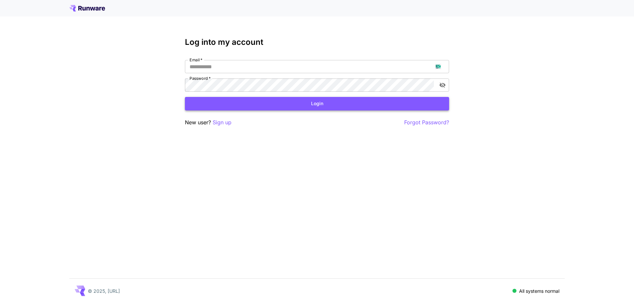
click at [349, 106] on button "Login" at bounding box center [317, 104] width 264 height 14
click at [230, 125] on p "Sign up" at bounding box center [222, 122] width 19 height 8
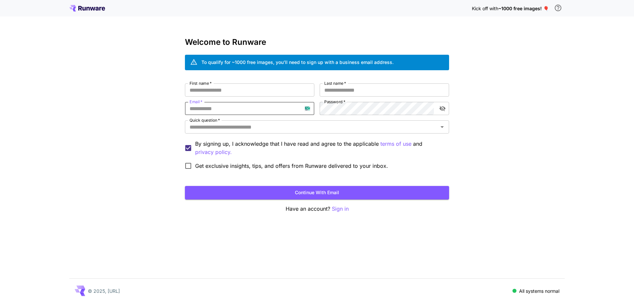
click at [240, 110] on input "Email   *" at bounding box center [249, 108] width 129 height 13
paste input "**********"
type input "**********"
click at [312, 116] on div "**********" at bounding box center [317, 127] width 264 height 89
click at [290, 94] on input "First name   *" at bounding box center [249, 89] width 129 height 13
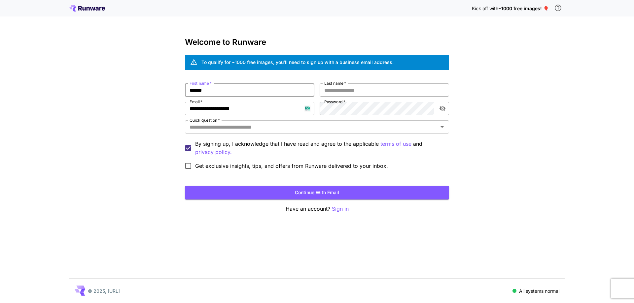
type input "*******"
click at [355, 92] on input "Last name   *" at bounding box center [383, 89] width 129 height 13
click at [344, 122] on div "Quick question   *" at bounding box center [317, 126] width 264 height 13
type input "*****"
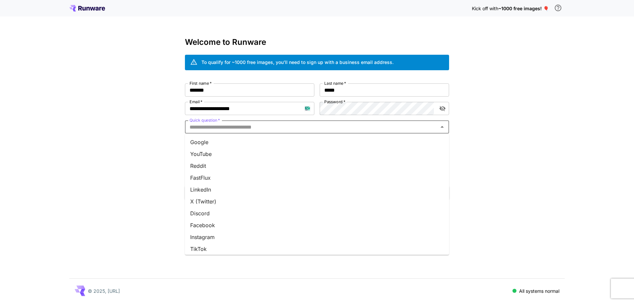
click at [338, 138] on li "Google" at bounding box center [317, 142] width 264 height 12
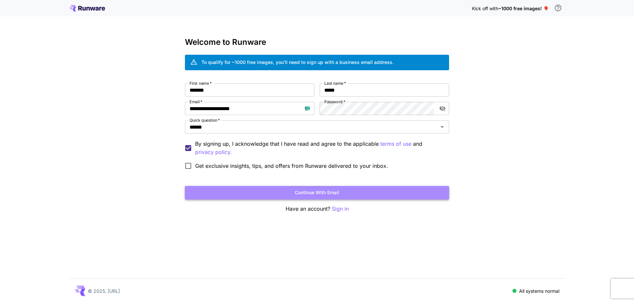
click at [310, 193] on button "Continue with email" at bounding box center [317, 193] width 264 height 14
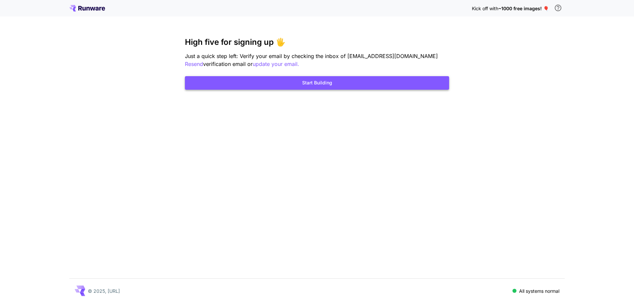
click at [342, 84] on button "Start Building" at bounding box center [317, 83] width 264 height 14
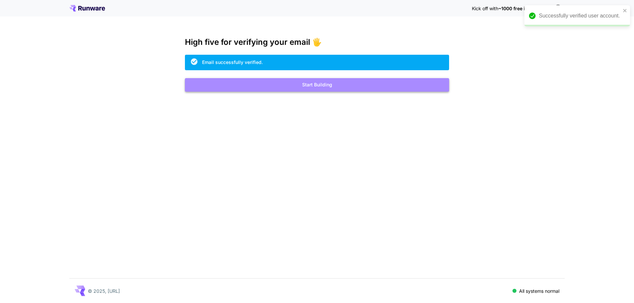
click at [311, 84] on button "Start Building" at bounding box center [317, 85] width 264 height 14
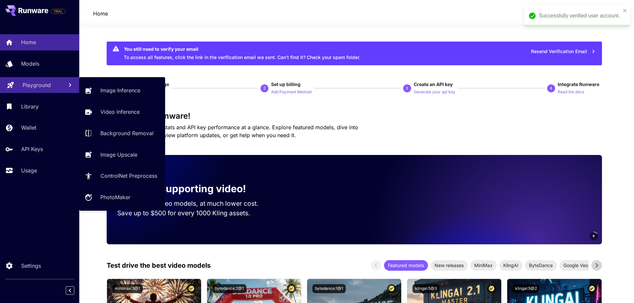
click at [37, 88] on p "Playground" at bounding box center [36, 85] width 28 height 8
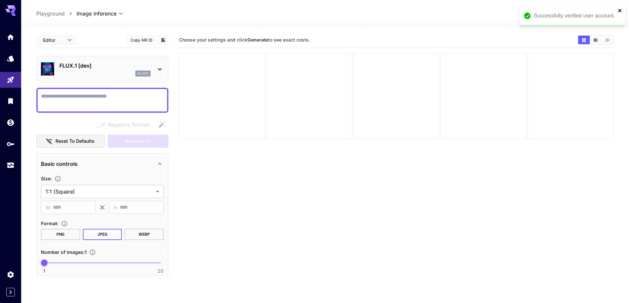
click at [618, 11] on icon "close" at bounding box center [619, 10] width 5 height 5
click at [90, 64] on p "FLUX.1 [dev]" at bounding box center [104, 66] width 91 height 8
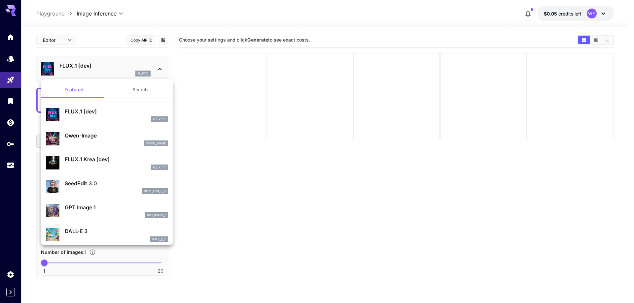
click at [139, 89] on button "Search" at bounding box center [140, 90] width 66 height 16
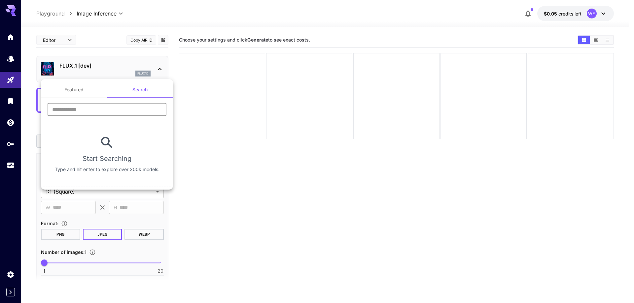
click at [125, 114] on input "text" at bounding box center [107, 109] width 119 height 13
type input "****"
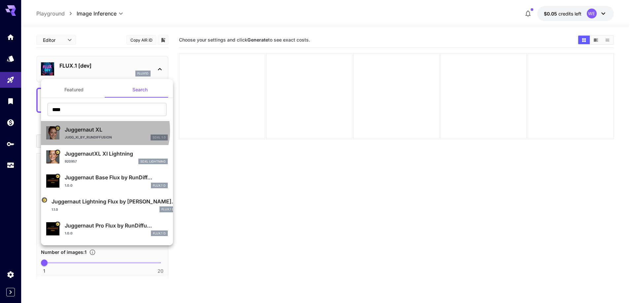
click at [103, 130] on p "Juggernaut XL" at bounding box center [116, 130] width 103 height 8
type input "**"
type input "***"
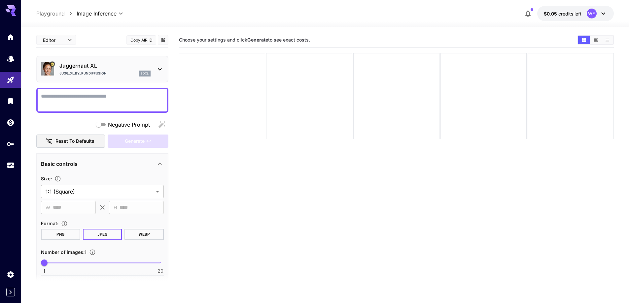
click at [97, 104] on textarea "Negative Prompt" at bounding box center [102, 100] width 123 height 16
paste textarea "**********"
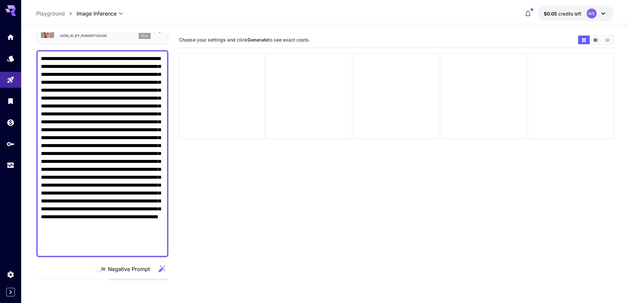
scroll to position [198, 0]
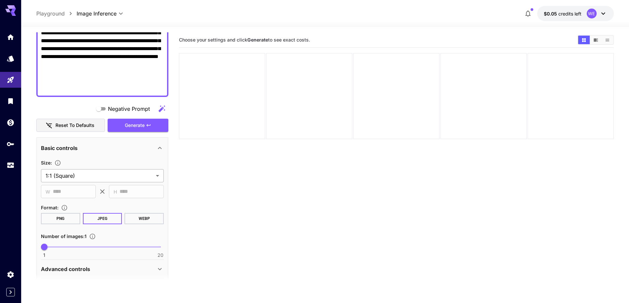
type textarea "**********"
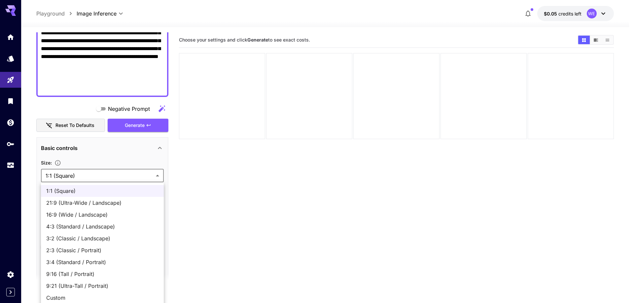
click at [122, 178] on body "**********" at bounding box center [317, 177] width 634 height 355
click at [98, 219] on li "16:9 (Wide / Landscape)" at bounding box center [102, 215] width 123 height 12
type input "**********"
type input "****"
type input "***"
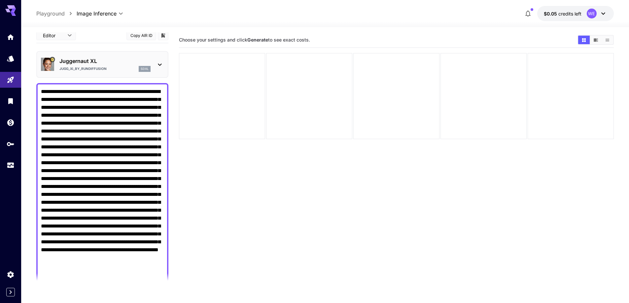
scroll to position [0, 0]
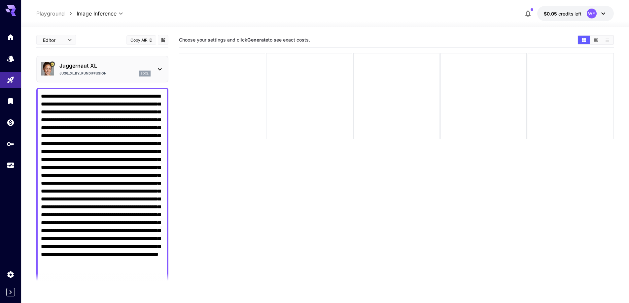
drag, startPoint x: 114, startPoint y: 94, endPoint x: 42, endPoint y: 94, distance: 72.6
click at [42, 94] on textarea "Negative Prompt" at bounding box center [102, 191] width 123 height 198
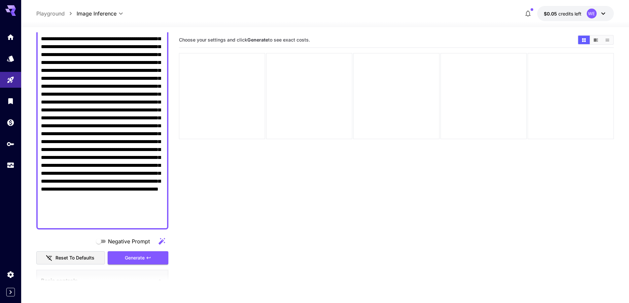
scroll to position [66, 0]
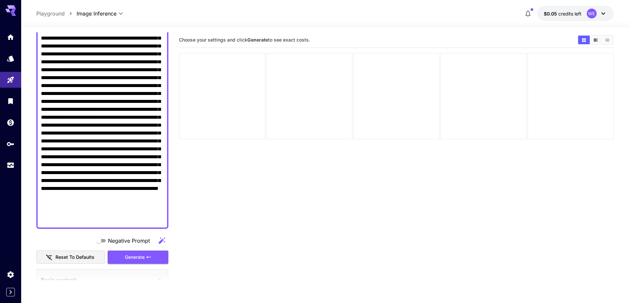
click at [56, 157] on textarea "Negative Prompt" at bounding box center [102, 125] width 123 height 198
paste textarea "**********"
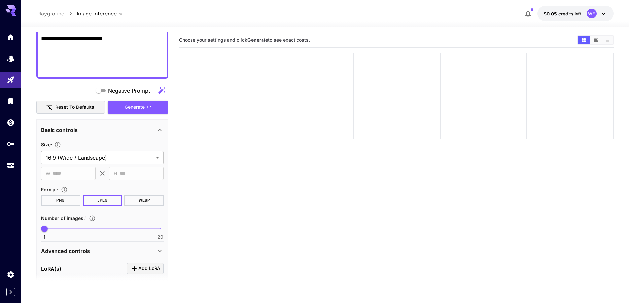
scroll to position [264, 0]
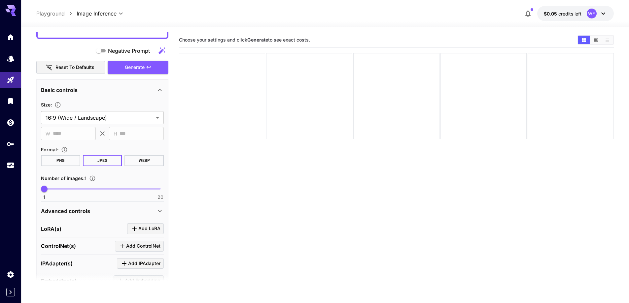
type textarea "**********"
type input "**"
click at [123, 190] on span "1 20 14" at bounding box center [102, 189] width 116 height 10
click at [110, 210] on div "Advanced controls" at bounding box center [98, 211] width 115 height 8
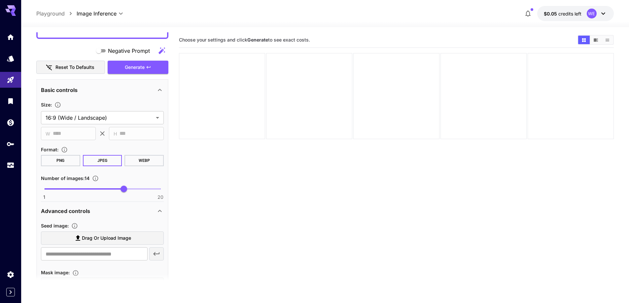
click at [112, 237] on span "Drag or upload image" at bounding box center [106, 238] width 49 height 8
click at [0, 0] on input "Drag or upload image" at bounding box center [0, 0] width 0 height 0
type input "**********"
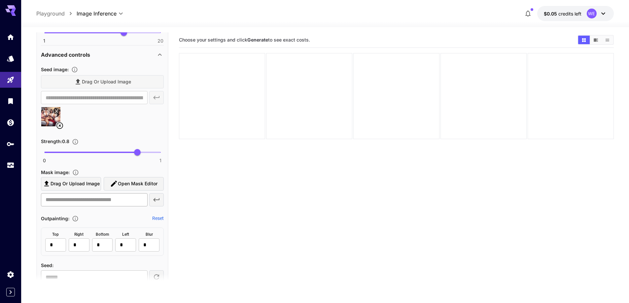
scroll to position [429, 0]
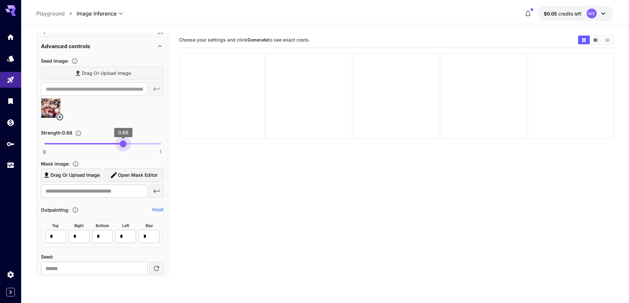
type input "****"
click at [122, 144] on span "0 1 0.67" at bounding box center [102, 144] width 116 height 10
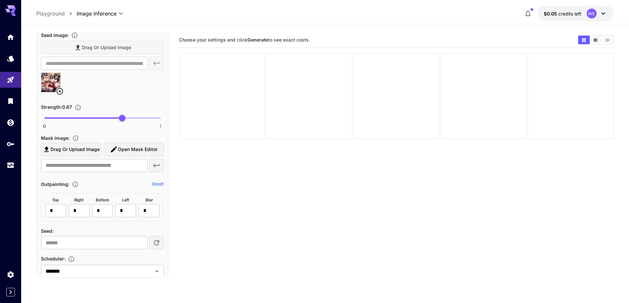
scroll to position [561, 0]
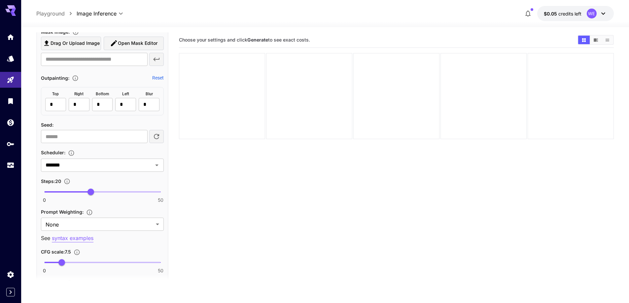
type input "**"
click at [116, 193] on span "0 50 31" at bounding box center [102, 192] width 116 height 10
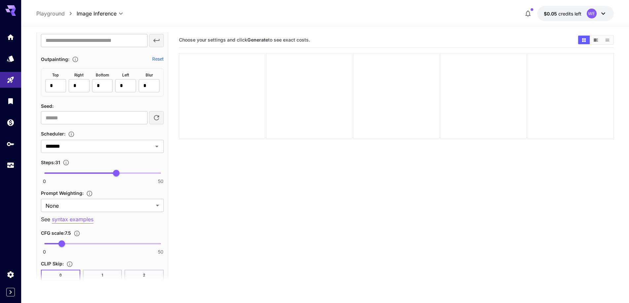
scroll to position [627, 0]
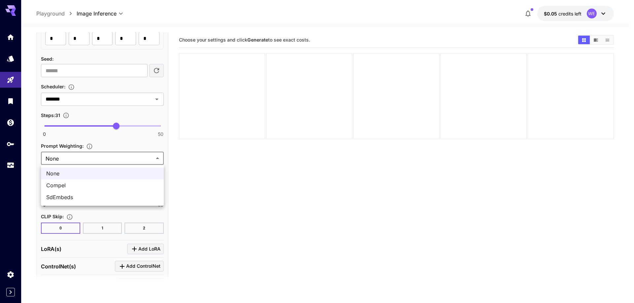
click at [116, 163] on body "**********" at bounding box center [317, 177] width 634 height 355
click at [104, 197] on span "SdEmbeds" at bounding box center [102, 197] width 112 height 8
type input "********"
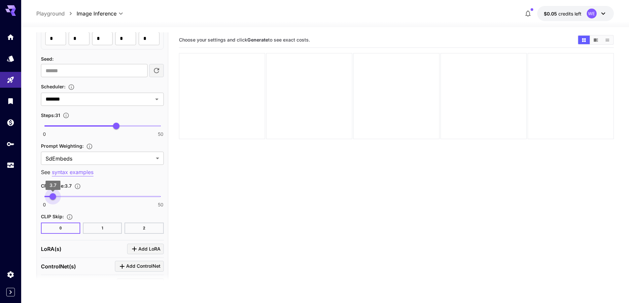
type input "***"
click at [53, 195] on span "0 50 3.8" at bounding box center [102, 197] width 116 height 10
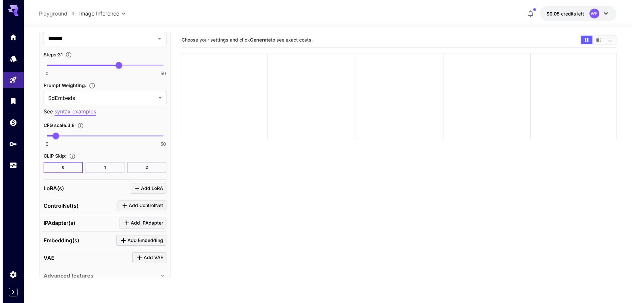
scroll to position [693, 0]
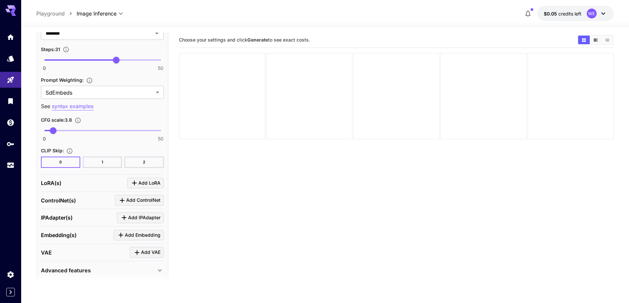
click at [147, 186] on span "Add LoRA" at bounding box center [149, 183] width 22 height 8
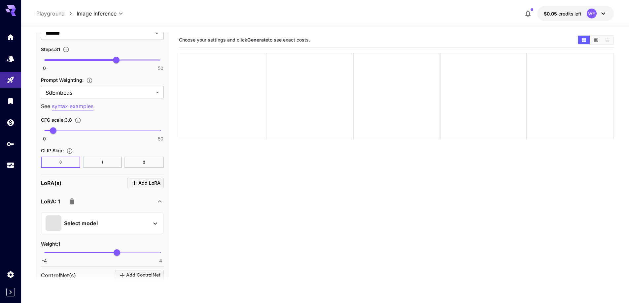
click at [126, 220] on div "Select model" at bounding box center [97, 223] width 103 height 16
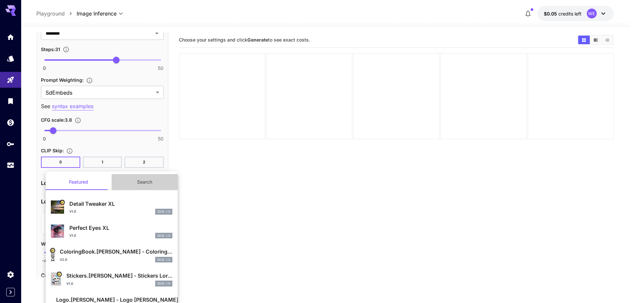
click at [146, 186] on button "Search" at bounding box center [145, 182] width 66 height 16
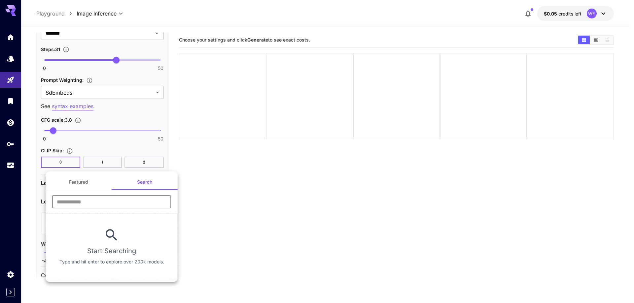
click at [127, 206] on input "text" at bounding box center [111, 201] width 119 height 13
type input "****"
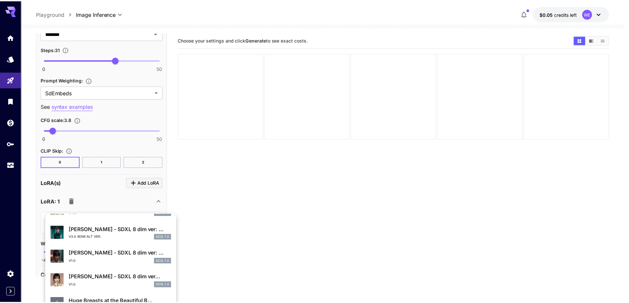
scroll to position [198, 0]
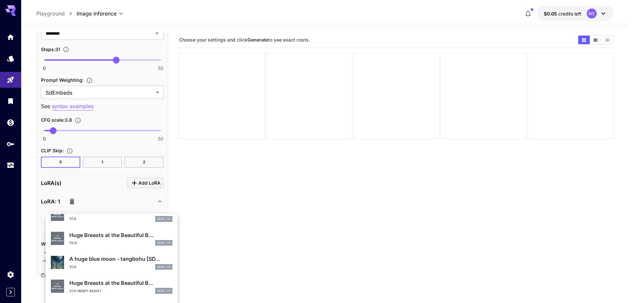
click at [108, 239] on p "Huge Breasts at the Beautiful B..." at bounding box center [120, 235] width 103 height 8
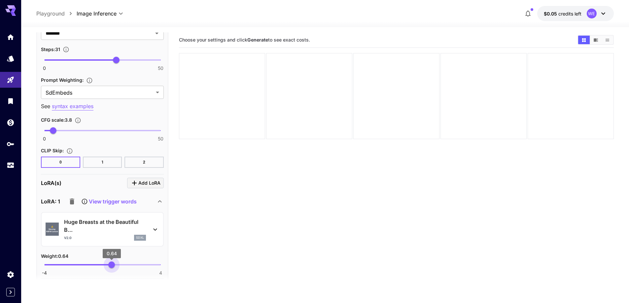
click at [112, 264] on span "0.64" at bounding box center [111, 265] width 7 height 7
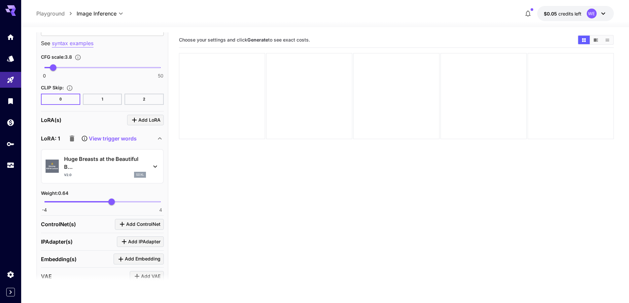
scroll to position [759, 0]
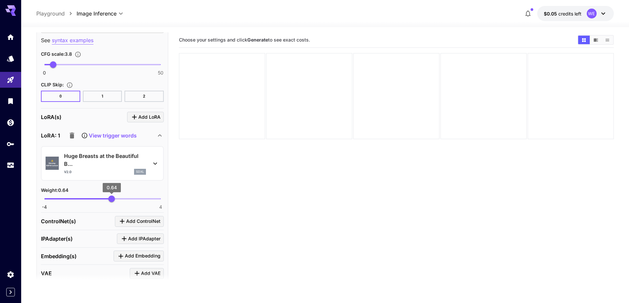
type input "****"
click at [111, 199] on span "0.59" at bounding box center [111, 199] width 7 height 7
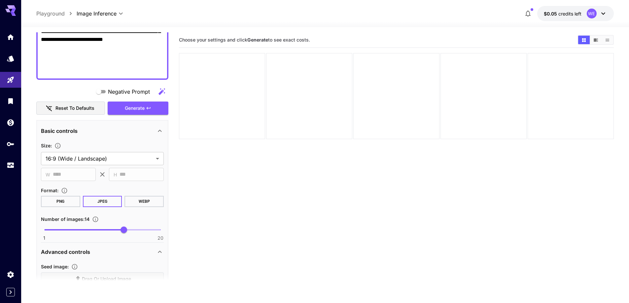
scroll to position [165, 0]
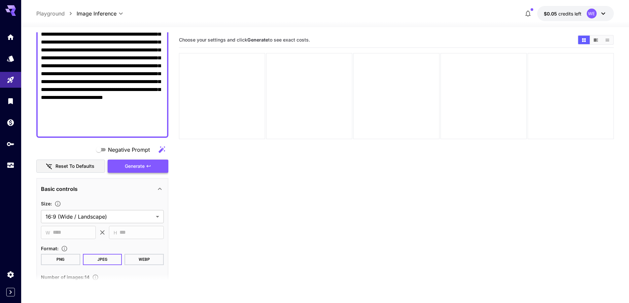
click at [146, 170] on button "Generate" at bounding box center [138, 167] width 61 height 14
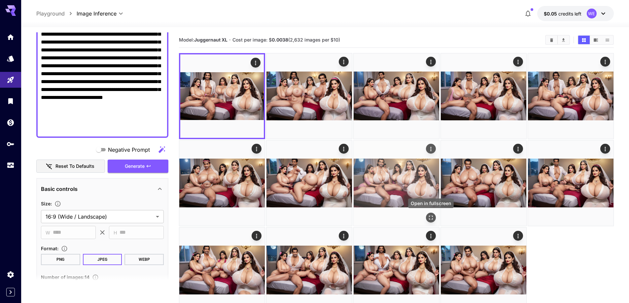
click at [429, 219] on icon "Open in fullscreen" at bounding box center [431, 218] width 4 height 4
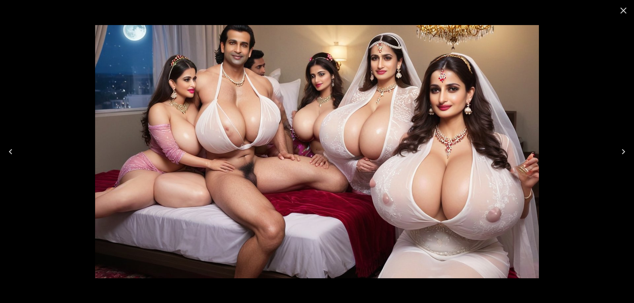
click at [629, 153] on button "Next" at bounding box center [622, 152] width 21 height 26
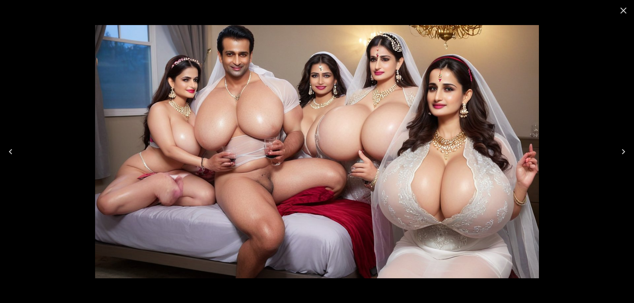
click at [629, 153] on button "Next" at bounding box center [622, 152] width 21 height 26
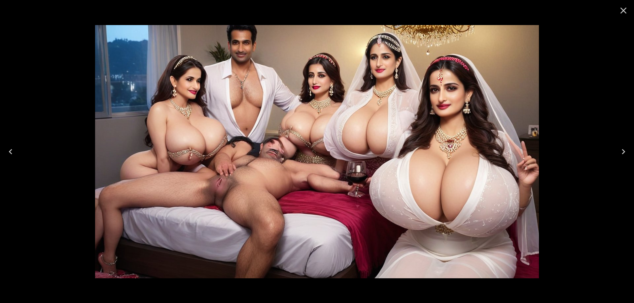
click at [629, 153] on button "Next" at bounding box center [622, 152] width 21 height 26
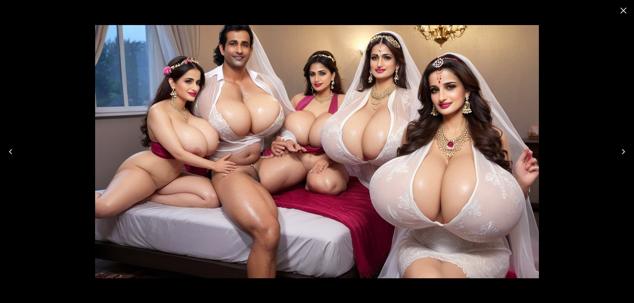
click at [629, 153] on button "Next" at bounding box center [622, 152] width 21 height 26
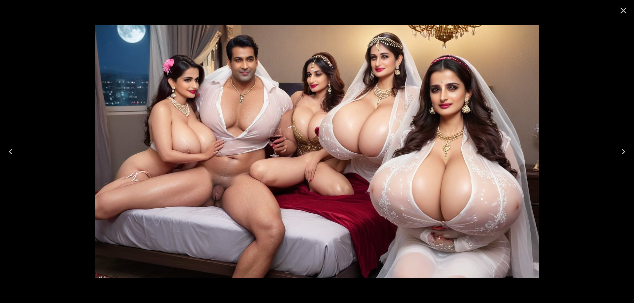
click at [629, 153] on button "Next" at bounding box center [622, 152] width 21 height 26
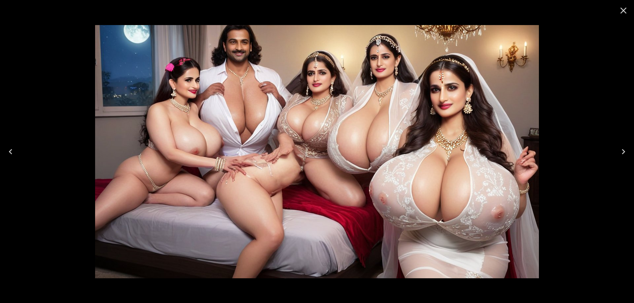
click at [629, 153] on button "Next" at bounding box center [622, 152] width 21 height 26
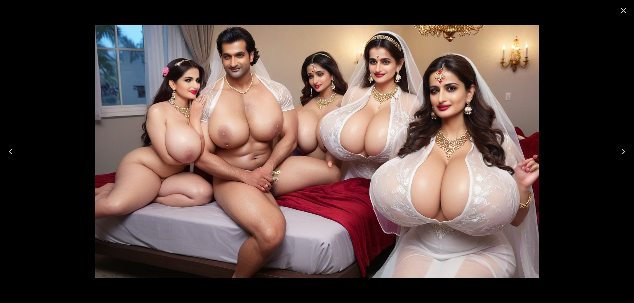
click at [629, 153] on button "Next" at bounding box center [622, 152] width 21 height 26
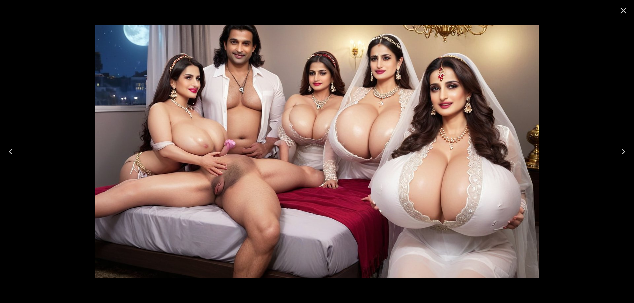
click at [629, 153] on button "Next" at bounding box center [622, 152] width 21 height 26
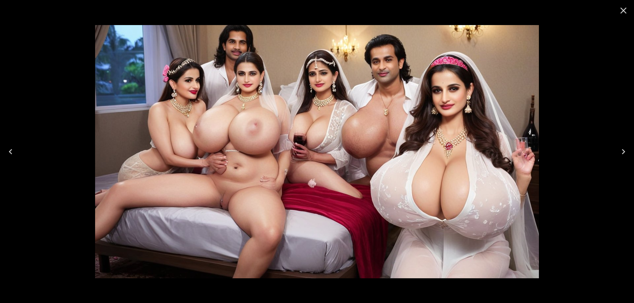
click at [629, 153] on button "Next" at bounding box center [622, 152] width 21 height 26
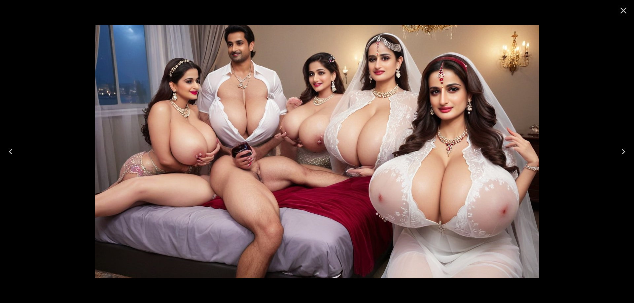
click at [629, 153] on button "Next" at bounding box center [622, 152] width 21 height 26
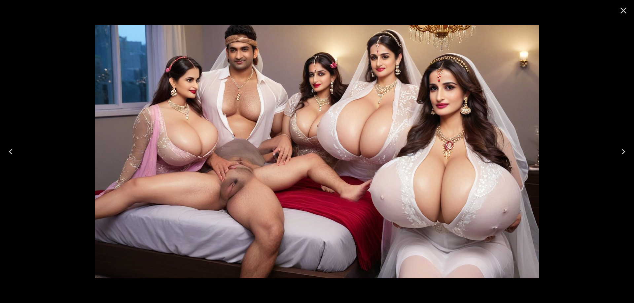
click at [629, 153] on button "Next" at bounding box center [622, 152] width 21 height 26
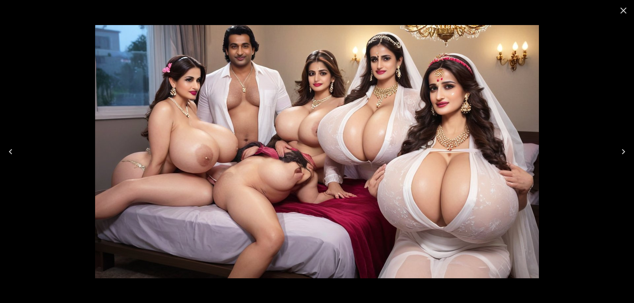
click at [629, 153] on button "Next" at bounding box center [622, 152] width 21 height 26
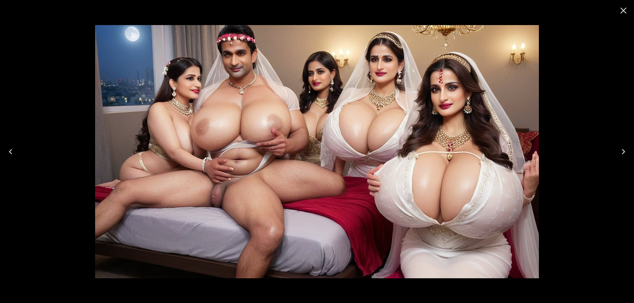
click at [629, 153] on button "Next" at bounding box center [622, 152] width 21 height 26
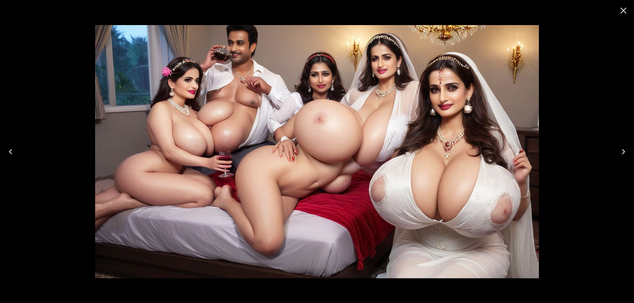
click at [629, 153] on button "Next" at bounding box center [622, 152] width 21 height 26
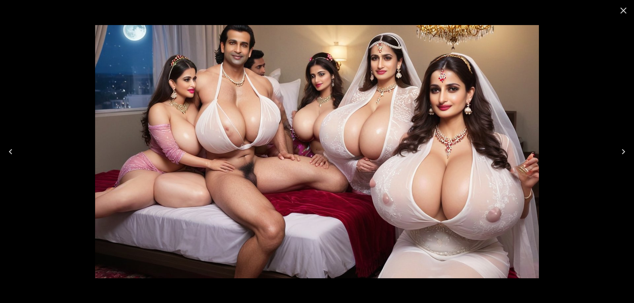
click at [629, 153] on button "Next" at bounding box center [622, 152] width 21 height 26
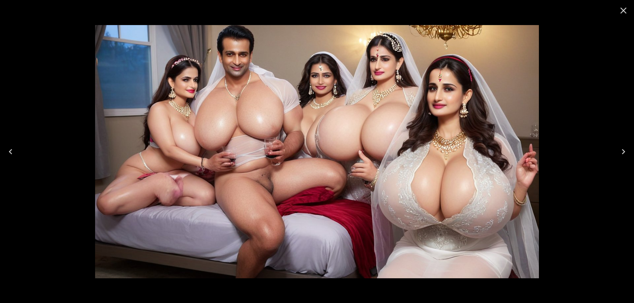
click at [629, 153] on button "Next" at bounding box center [622, 152] width 21 height 26
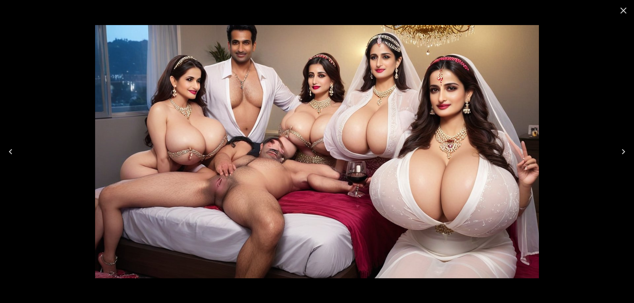
click at [623, 13] on icon "Close" at bounding box center [623, 10] width 11 height 11
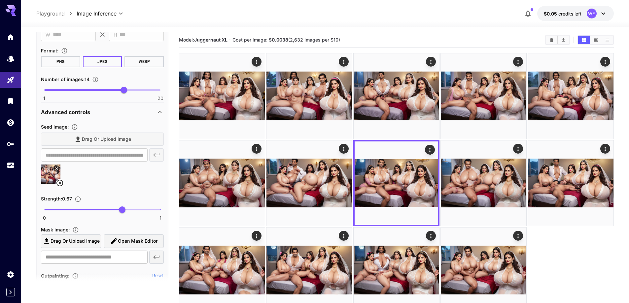
scroll to position [396, 0]
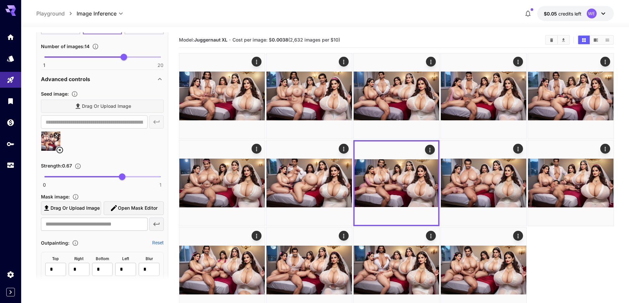
click at [61, 152] on icon at bounding box center [60, 150] width 8 height 8
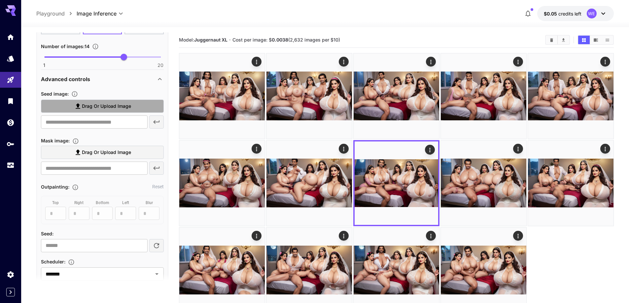
click at [104, 108] on span "Drag or upload image" at bounding box center [106, 106] width 49 height 8
click at [0, 0] on input "Drag or upload image" at bounding box center [0, 0] width 0 height 0
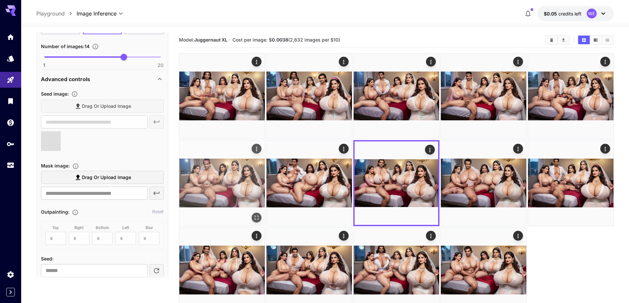
type input "**********"
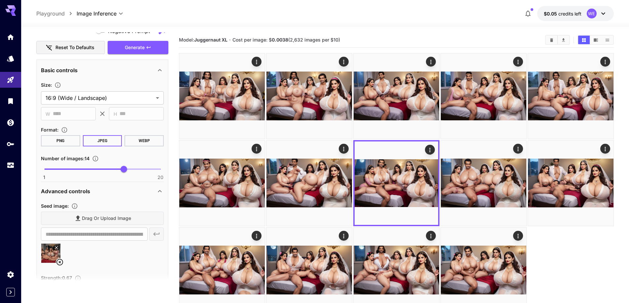
scroll to position [264, 0]
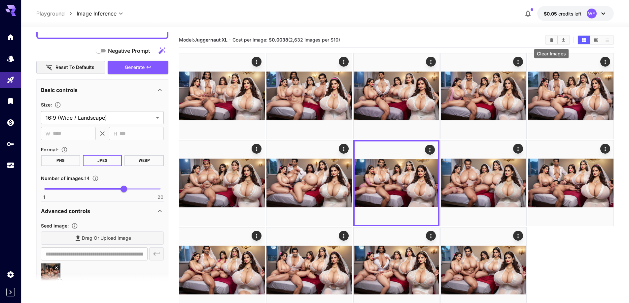
click at [552, 37] on button "Clear Images" at bounding box center [551, 40] width 12 height 9
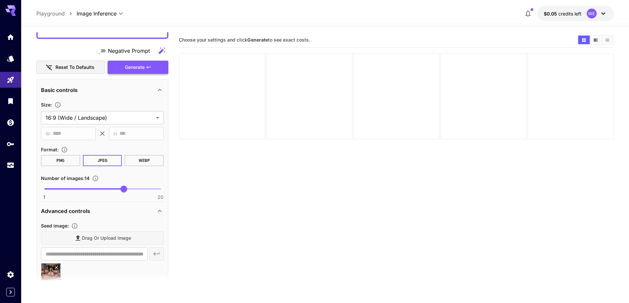
click at [128, 67] on span "Generate" at bounding box center [135, 67] width 20 height 8
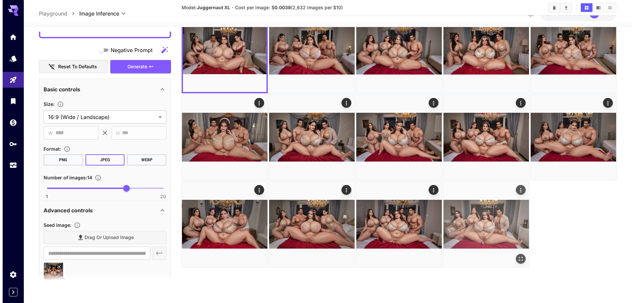
scroll to position [52, 0]
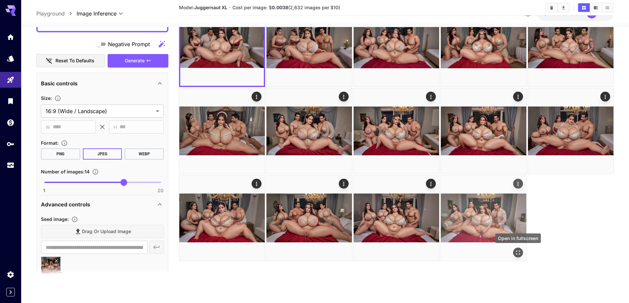
click at [519, 251] on icon "Open in fullscreen" at bounding box center [518, 253] width 4 height 4
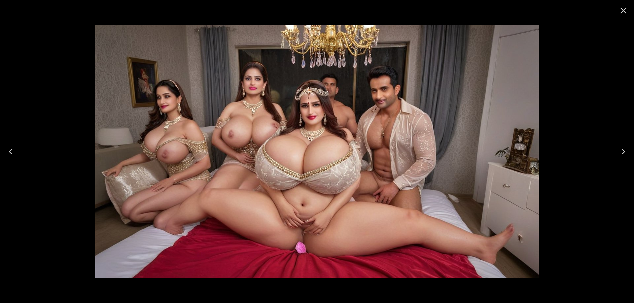
click at [13, 151] on icon "Previous" at bounding box center [10, 152] width 11 height 11
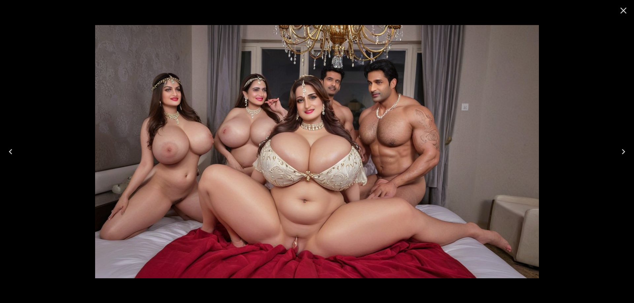
click at [13, 151] on icon "Previous" at bounding box center [10, 152] width 11 height 11
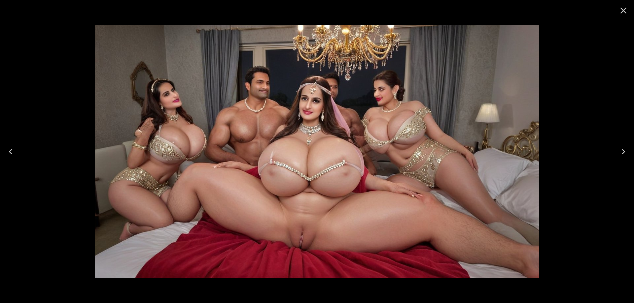
click at [13, 151] on icon "Previous" at bounding box center [10, 152] width 11 height 11
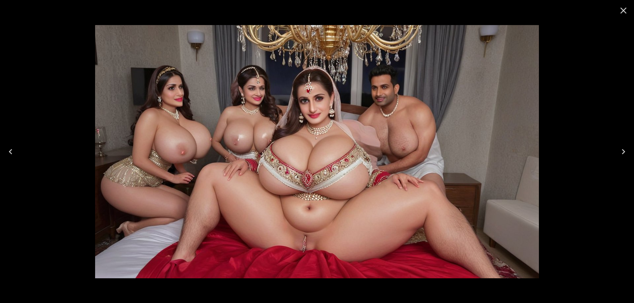
click at [13, 151] on icon "Previous" at bounding box center [10, 152] width 11 height 11
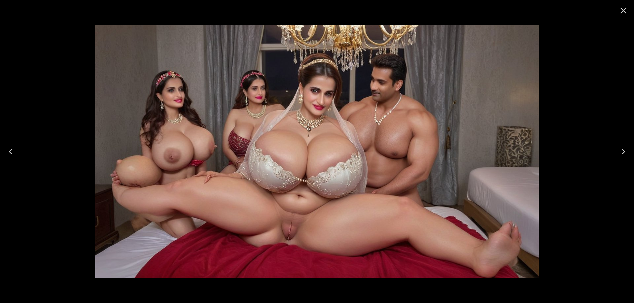
click at [13, 151] on icon "Previous" at bounding box center [10, 152] width 11 height 11
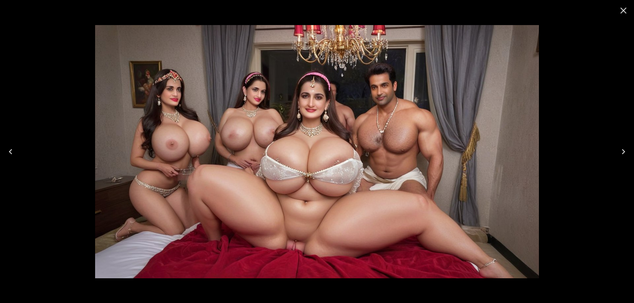
click at [13, 151] on icon "Previous" at bounding box center [10, 152] width 11 height 11
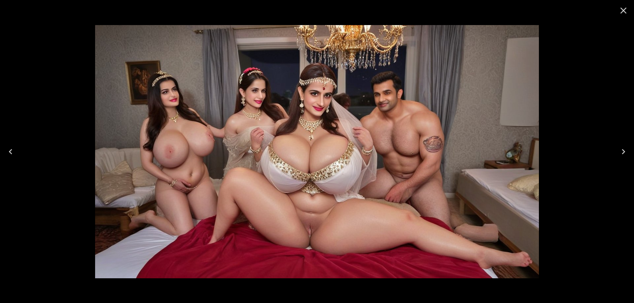
click at [13, 151] on icon "Previous" at bounding box center [10, 152] width 11 height 11
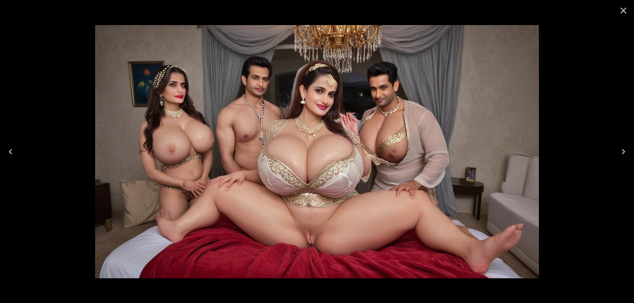
click at [13, 151] on icon "Previous" at bounding box center [10, 152] width 11 height 11
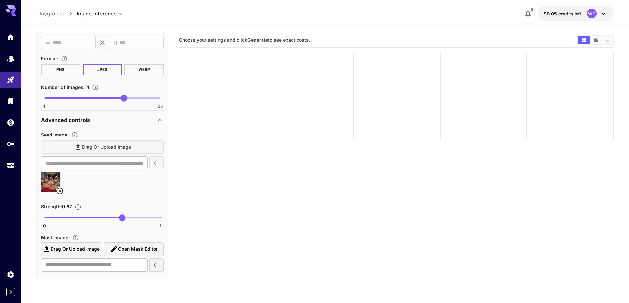
scroll to position [363, 0]
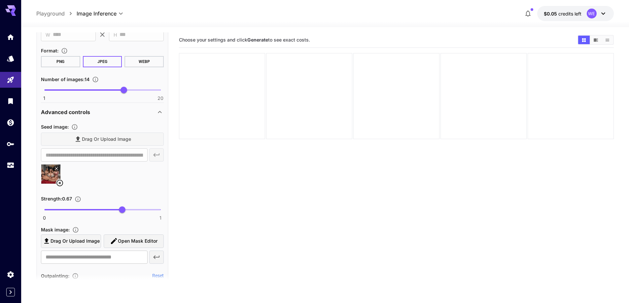
click at [63, 184] on icon at bounding box center [59, 183] width 7 height 7
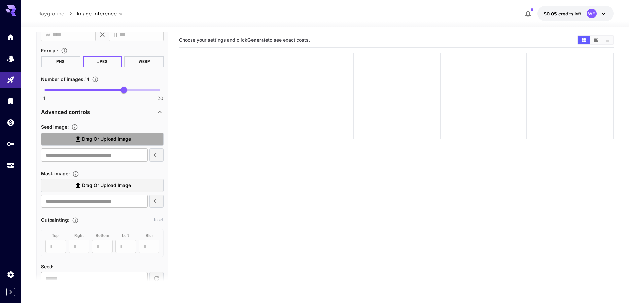
click at [126, 138] on span "Drag or upload image" at bounding box center [106, 139] width 49 height 8
click at [0, 0] on input "Drag or upload image" at bounding box center [0, 0] width 0 height 0
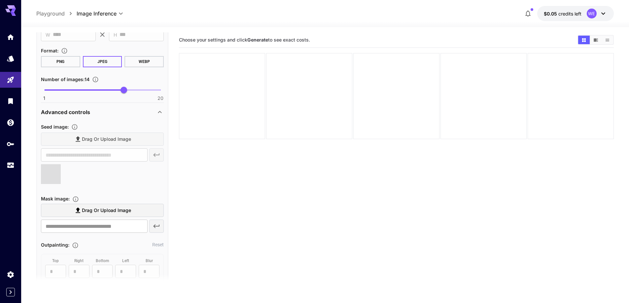
type input "**********"
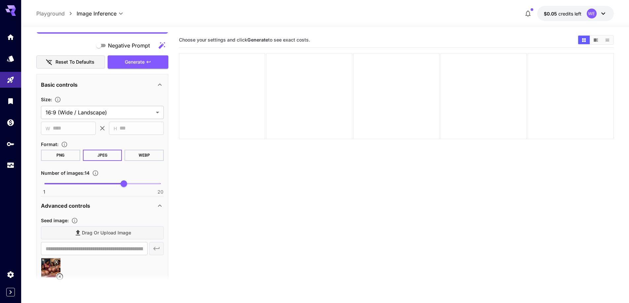
scroll to position [264, 0]
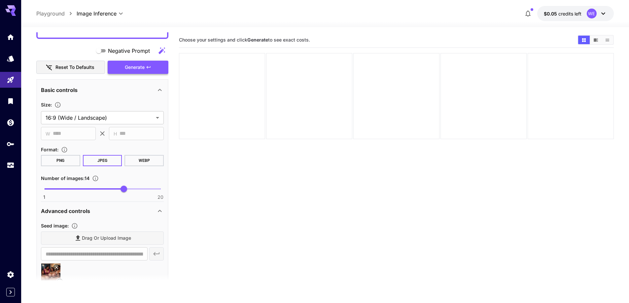
click at [132, 72] on button "Generate" at bounding box center [138, 68] width 61 height 14
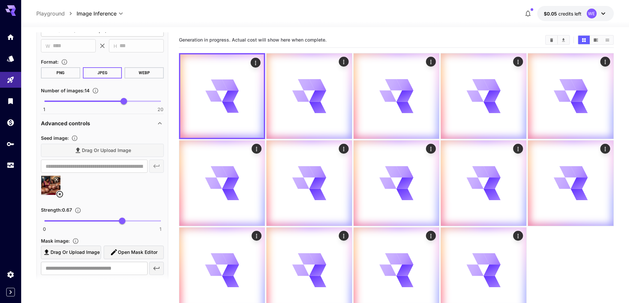
scroll to position [363, 0]
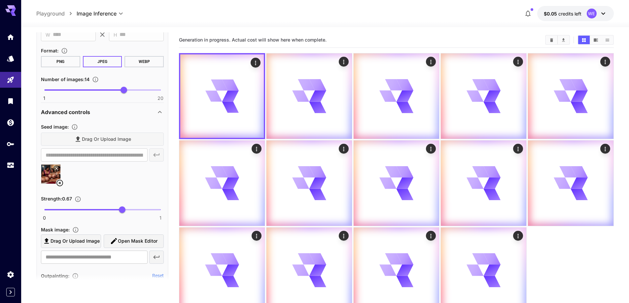
click at [60, 185] on icon at bounding box center [60, 183] width 8 height 8
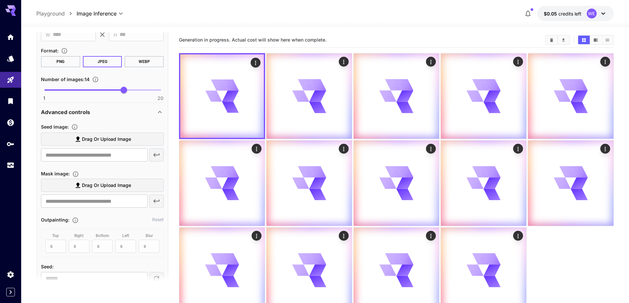
click at [106, 140] on span "Drag or upload image" at bounding box center [106, 139] width 49 height 8
click at [0, 0] on input "Drag or upload image" at bounding box center [0, 0] width 0 height 0
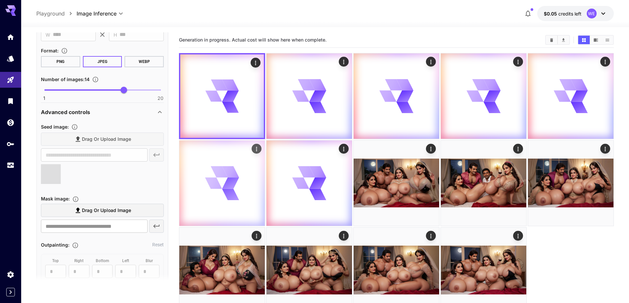
type input "**********"
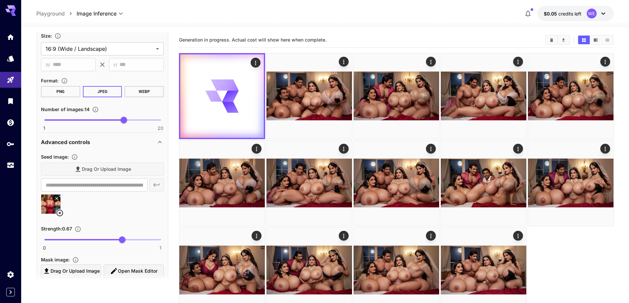
scroll to position [231, 0]
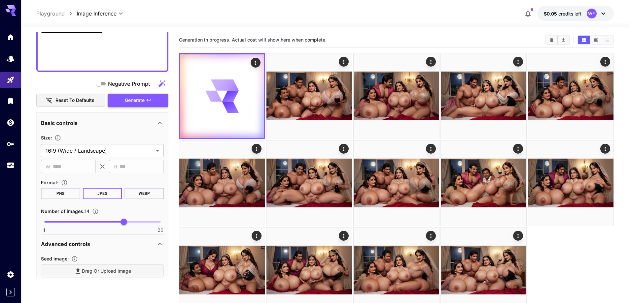
click at [148, 103] on button "Generate" at bounding box center [138, 101] width 61 height 14
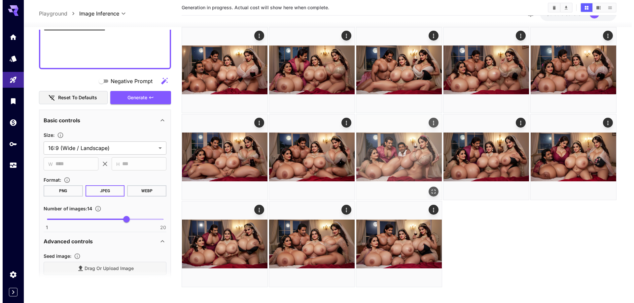
scroll to position [291, 0]
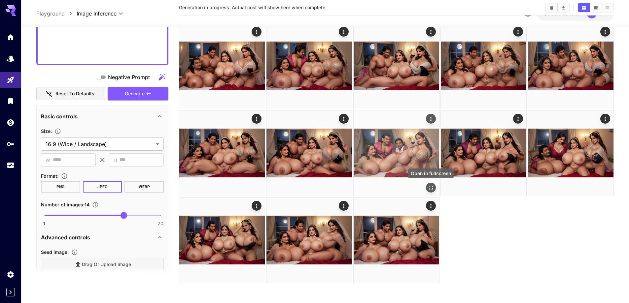
click at [429, 187] on icon "Open in fullscreen" at bounding box center [430, 187] width 7 height 7
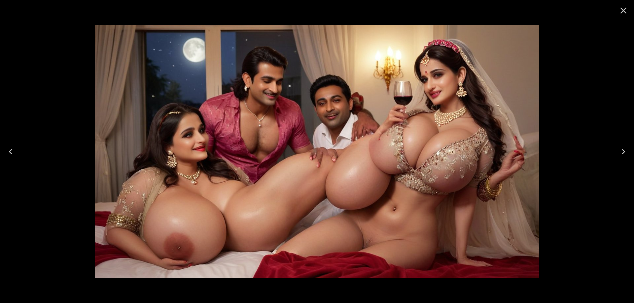
click at [618, 153] on icon "Next" at bounding box center [623, 152] width 11 height 11
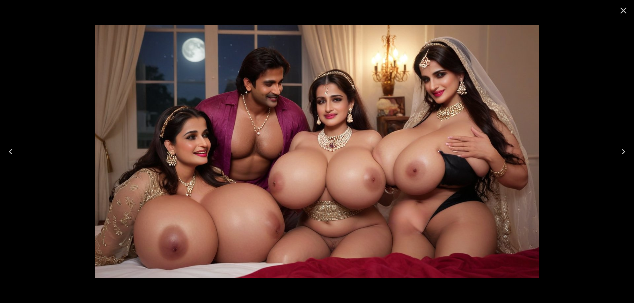
click at [618, 153] on icon "Next" at bounding box center [623, 152] width 11 height 11
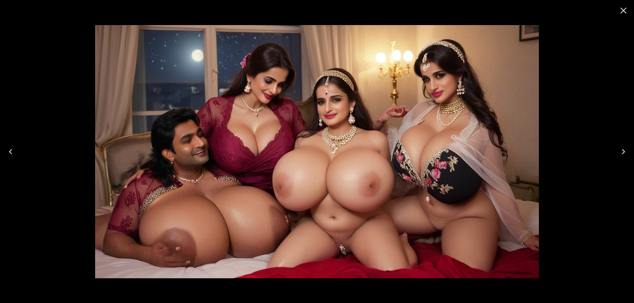
click at [618, 153] on icon "Next" at bounding box center [623, 152] width 11 height 11
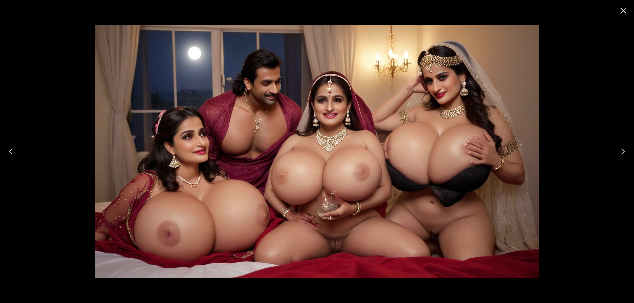
click at [618, 153] on icon "Next" at bounding box center [623, 152] width 11 height 11
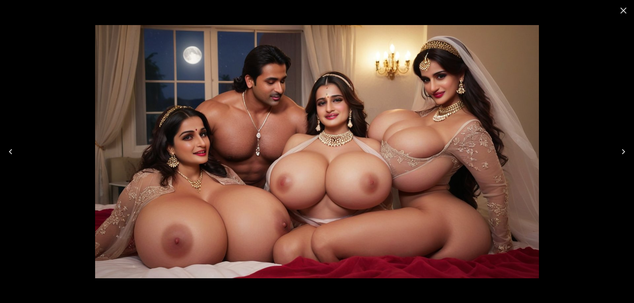
click at [624, 15] on icon "Close" at bounding box center [623, 10] width 11 height 11
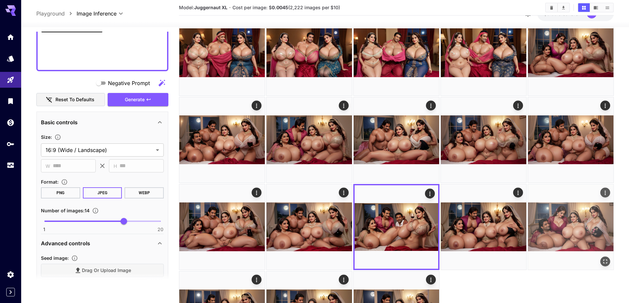
scroll to position [60, 0]
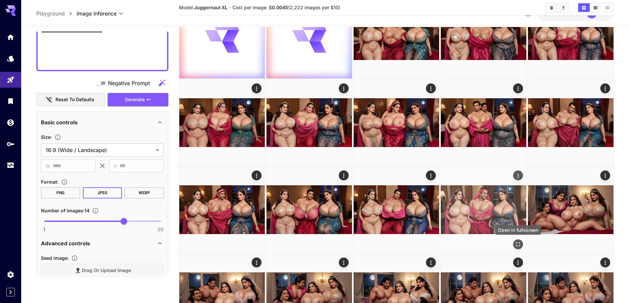
click at [517, 244] on icon "Open in fullscreen" at bounding box center [517, 244] width 7 height 7
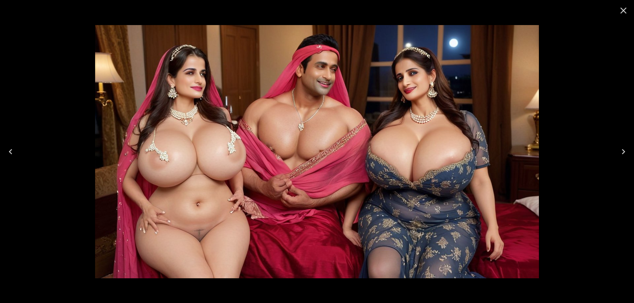
click at [11, 148] on icon "Previous" at bounding box center [10, 152] width 11 height 11
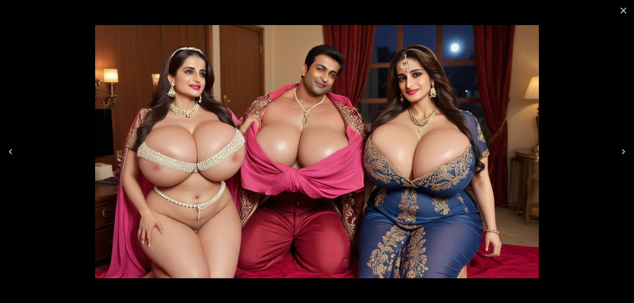
click at [11, 148] on icon "Previous" at bounding box center [10, 152] width 11 height 11
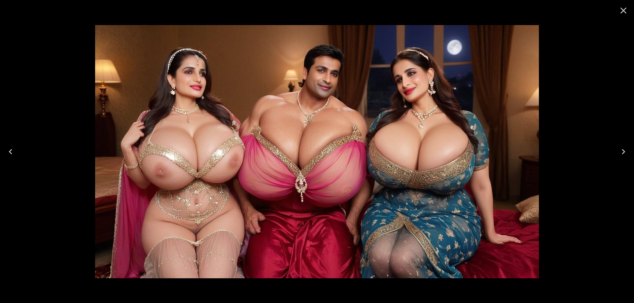
click at [11, 148] on icon "Previous" at bounding box center [10, 152] width 11 height 11
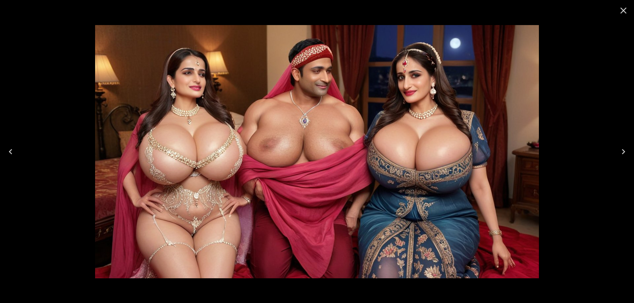
click at [11, 148] on icon "Previous" at bounding box center [10, 152] width 11 height 11
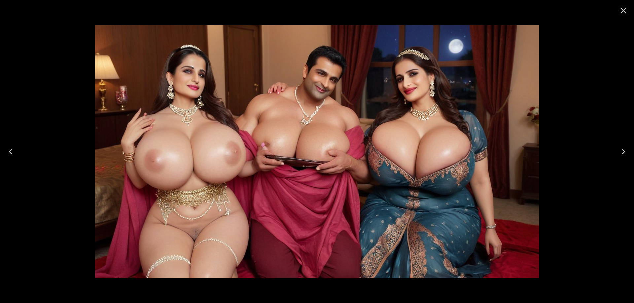
click at [11, 148] on icon "Previous" at bounding box center [10, 152] width 11 height 11
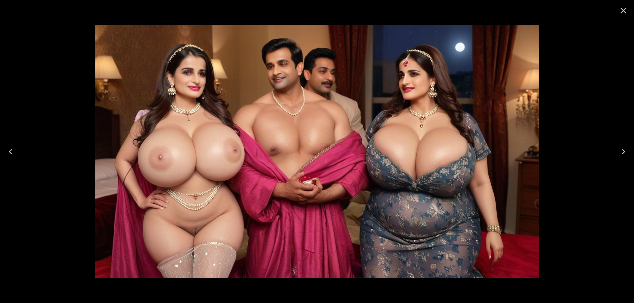
click at [11, 148] on icon "Previous" at bounding box center [10, 152] width 11 height 11
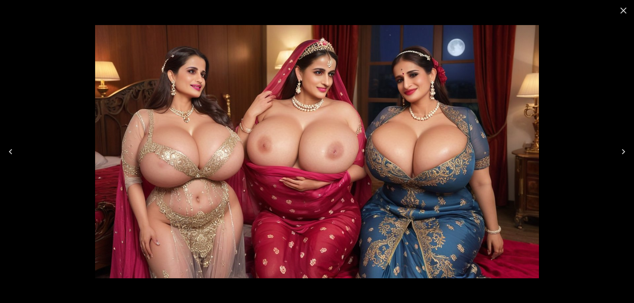
click at [11, 148] on icon "Previous" at bounding box center [10, 152] width 11 height 11
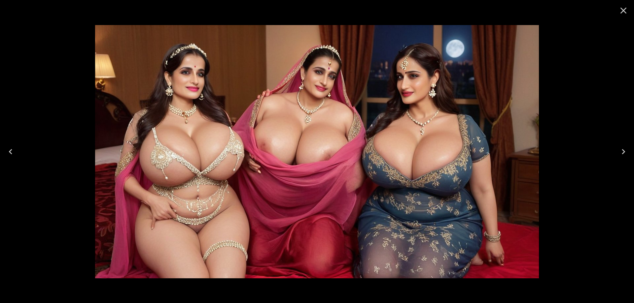
click at [11, 148] on icon "Previous" at bounding box center [10, 152] width 11 height 11
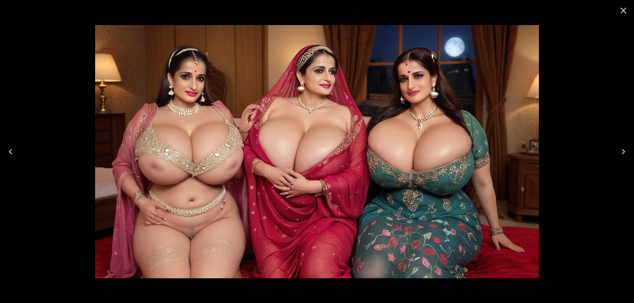
click at [11, 148] on icon "Previous" at bounding box center [10, 152] width 11 height 11
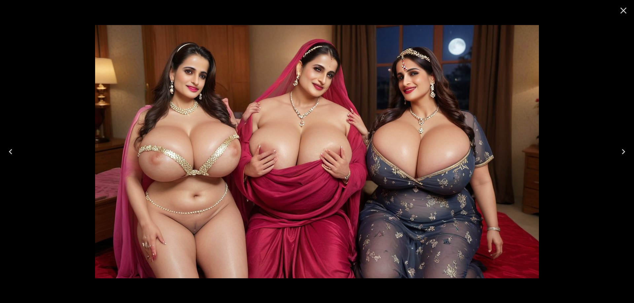
click at [11, 148] on icon "Previous" at bounding box center [10, 152] width 11 height 11
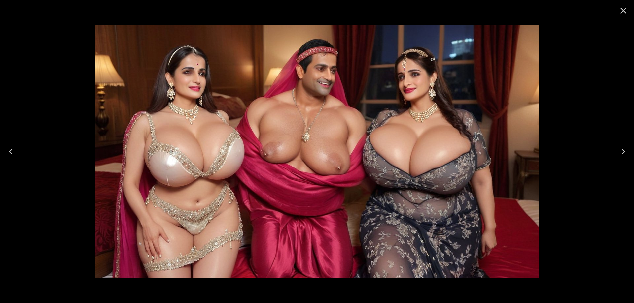
click at [11, 148] on icon "Previous" at bounding box center [10, 152] width 11 height 11
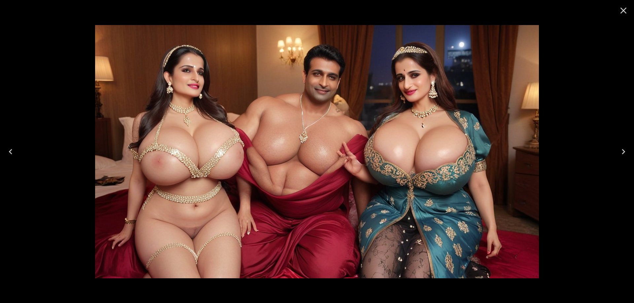
click at [11, 148] on icon "Previous" at bounding box center [10, 152] width 11 height 11
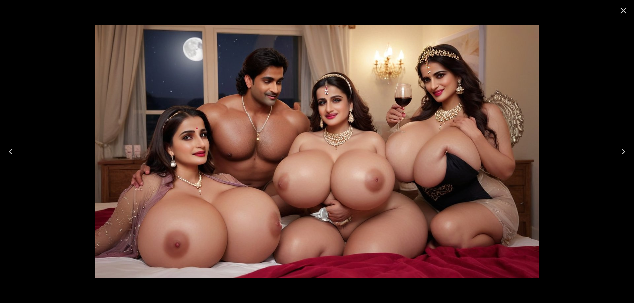
click at [11, 148] on icon "Previous" at bounding box center [10, 152] width 11 height 11
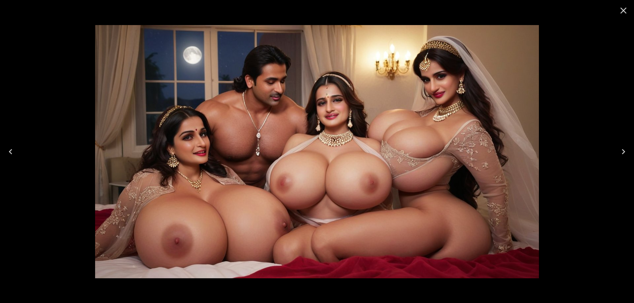
click at [627, 15] on icon "Close" at bounding box center [623, 10] width 11 height 11
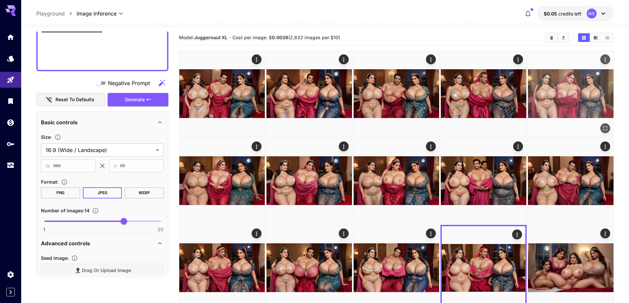
scroll to position [0, 0]
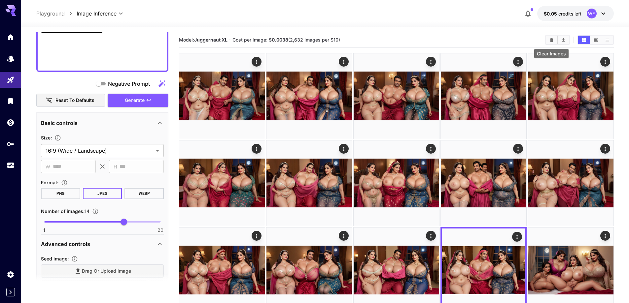
click at [549, 41] on icon "Clear Images" at bounding box center [551, 40] width 5 height 5
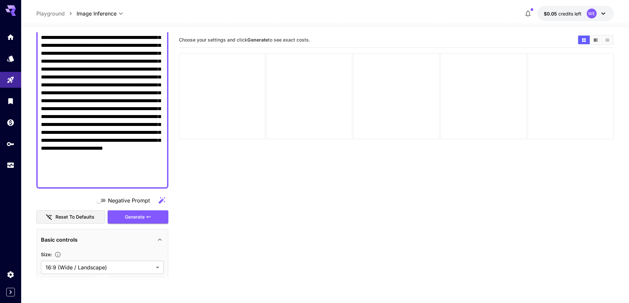
scroll to position [66, 0]
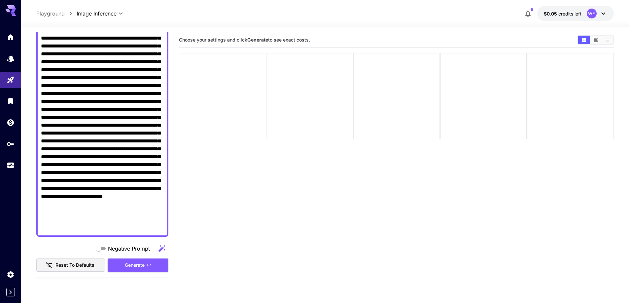
click at [114, 96] on textarea "Negative Prompt" at bounding box center [102, 129] width 123 height 206
paste textarea "**********"
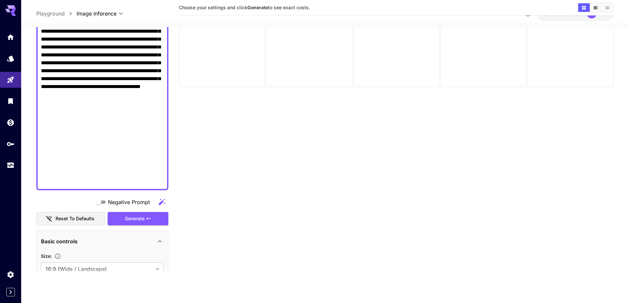
scroll to position [463, 0]
type textarea "**********"
click at [138, 223] on button "Generate" at bounding box center [138, 219] width 61 height 14
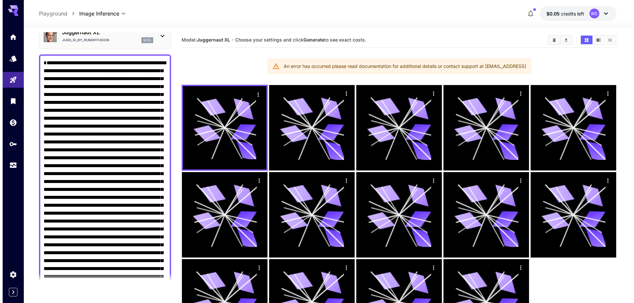
scroll to position [0, 0]
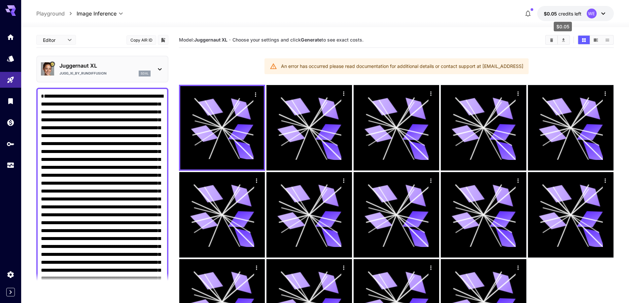
click at [568, 16] on span "credits left" at bounding box center [569, 14] width 23 height 6
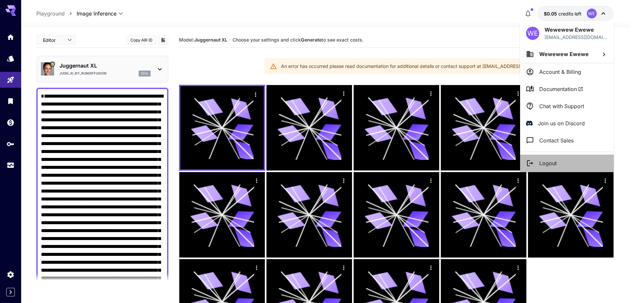
click at [535, 160] on li "Logout" at bounding box center [567, 163] width 94 height 17
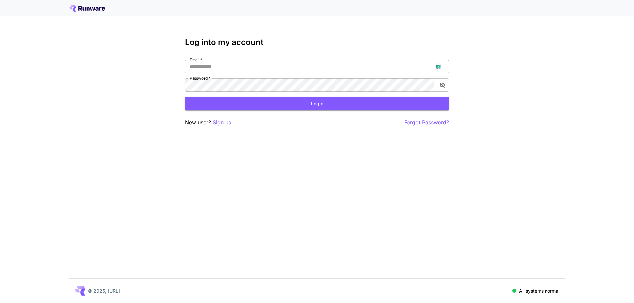
click at [217, 127] on div "Log into my account Email   * Email   * Password   * Password   * Login New use…" at bounding box center [317, 151] width 634 height 303
click at [222, 123] on p "Sign up" at bounding box center [222, 122] width 19 height 8
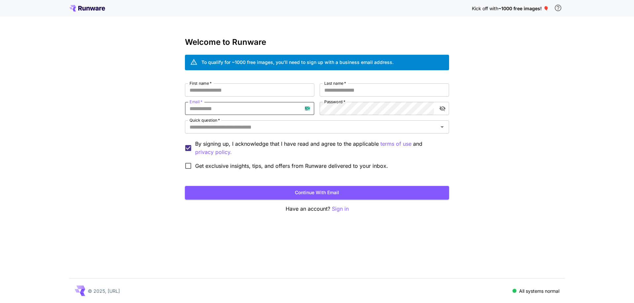
click at [238, 109] on input "Email   *" at bounding box center [249, 108] width 129 height 13
paste input "**********"
type input "**********"
click at [315, 114] on div "**********" at bounding box center [317, 127] width 264 height 89
click at [274, 95] on input "First name   *" at bounding box center [249, 89] width 129 height 13
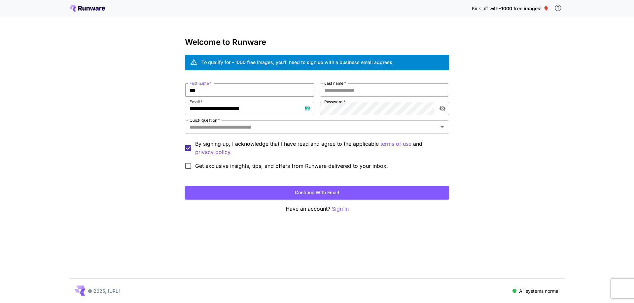
type input "***"
click at [329, 92] on input "*" at bounding box center [383, 89] width 129 height 13
type input "*****"
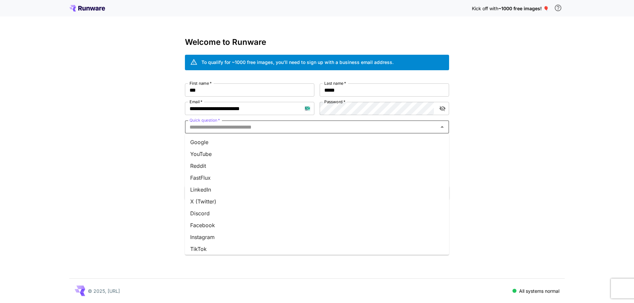
click at [326, 125] on input "Quick question   *" at bounding box center [311, 126] width 249 height 9
click at [316, 148] on li "Google" at bounding box center [317, 142] width 264 height 12
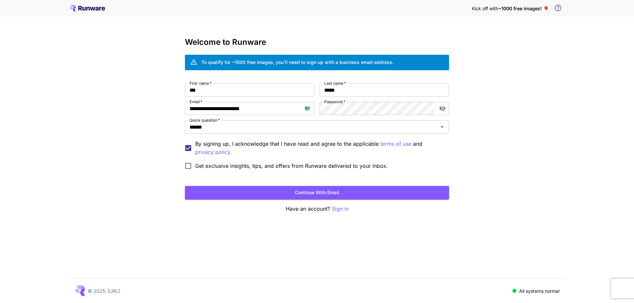
click at [303, 186] on form "**********" at bounding box center [317, 141] width 264 height 116
click at [301, 193] on button "Continue with email" at bounding box center [317, 193] width 264 height 14
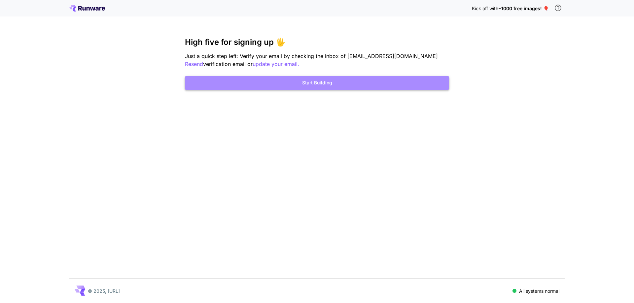
click at [322, 83] on button "Start Building" at bounding box center [317, 83] width 264 height 14
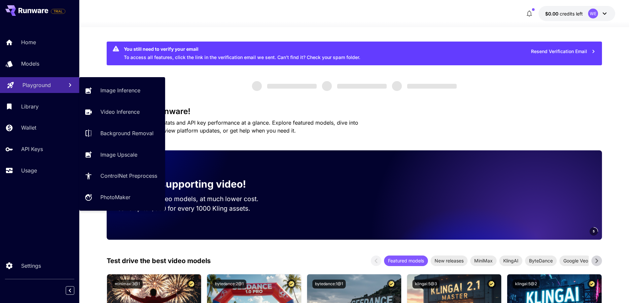
click at [25, 89] on p "Playground" at bounding box center [36, 85] width 28 height 8
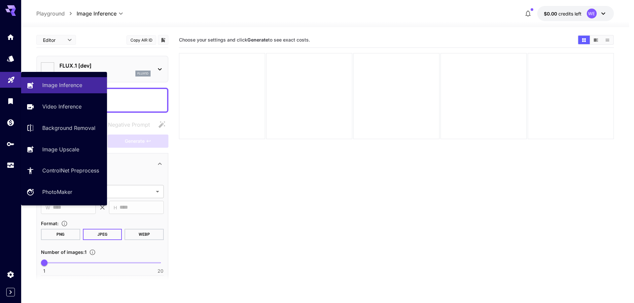
type input "**********"
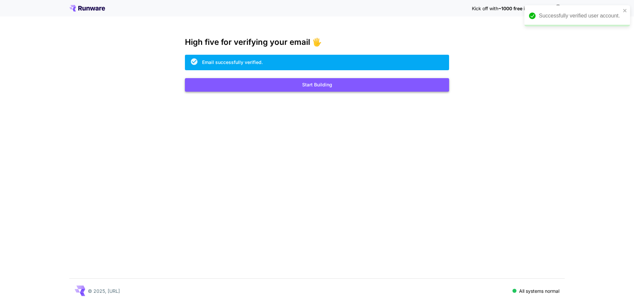
click at [324, 83] on button "Start Building" at bounding box center [317, 85] width 264 height 14
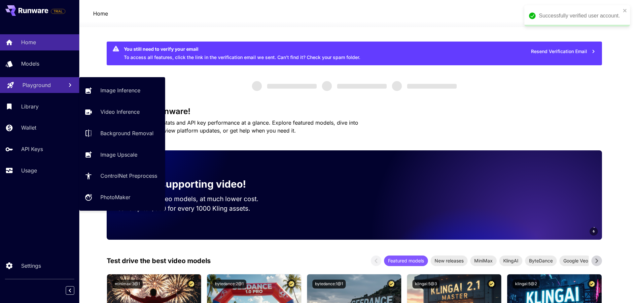
click at [42, 85] on p "Playground" at bounding box center [36, 85] width 28 height 8
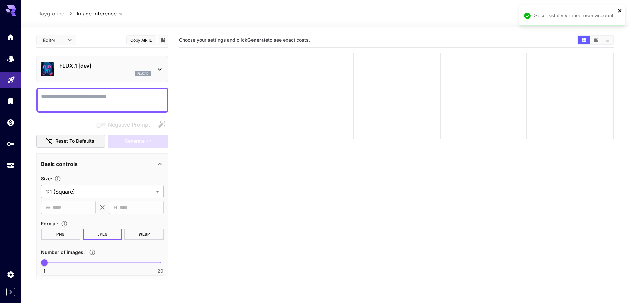
click at [620, 11] on icon "close" at bounding box center [619, 10] width 3 height 3
click at [113, 68] on p "FLUX.1 [dev]" at bounding box center [104, 66] width 91 height 8
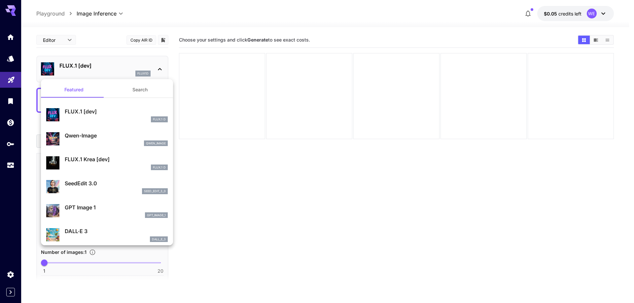
click at [127, 89] on button "Search" at bounding box center [140, 90] width 66 height 16
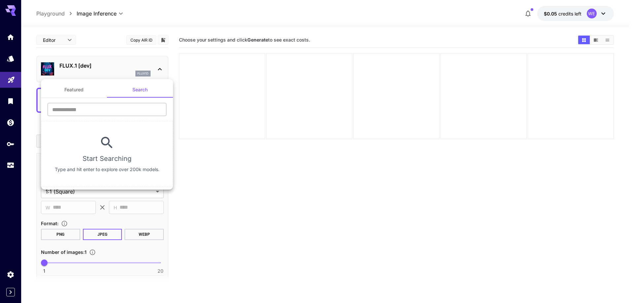
click at [115, 112] on input "text" at bounding box center [107, 109] width 119 height 13
type input "****"
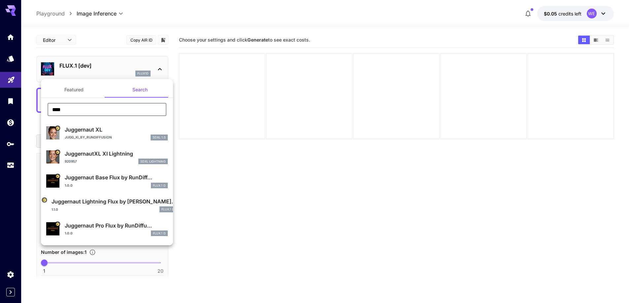
click at [119, 134] on div "Juggernaut XL Jugg_XI_by_RunDiffusion SDXL 1.0" at bounding box center [116, 133] width 103 height 15
type input "**"
type input "***"
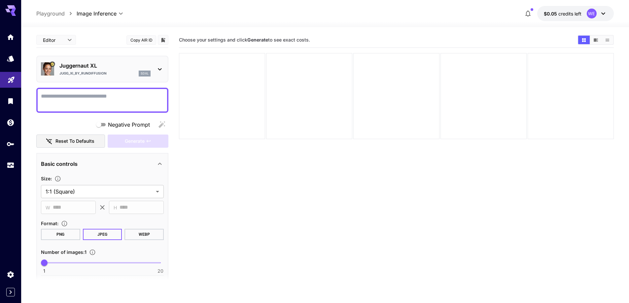
click at [128, 94] on textarea "Negative Prompt" at bounding box center [102, 100] width 123 height 16
click at [105, 94] on textarea "Negative Prompt" at bounding box center [102, 100] width 123 height 16
paste textarea "**********"
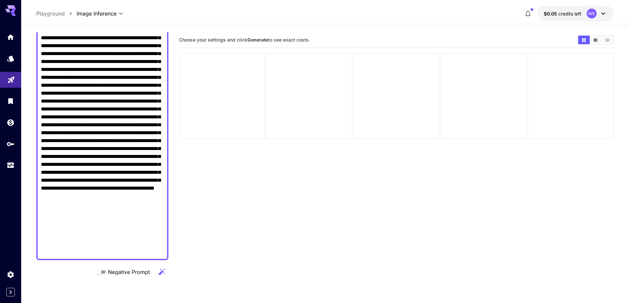
scroll to position [275, 0]
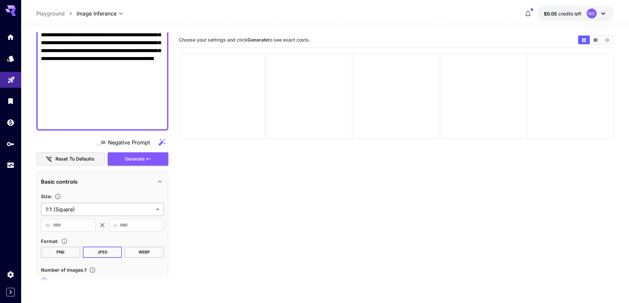
type textarea "**********"
click at [120, 203] on body "**********" at bounding box center [314, 177] width 629 height 355
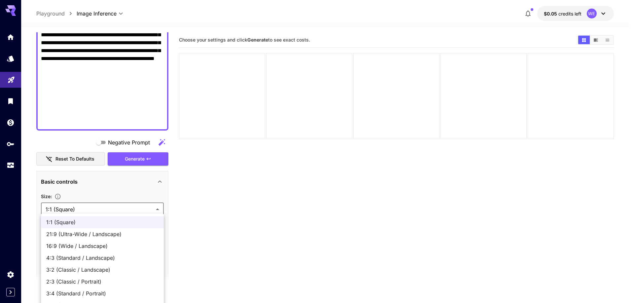
click at [109, 246] on span "16:9 (Wide / Landscape)" at bounding box center [102, 246] width 112 height 8
type input "**********"
type input "****"
type input "***"
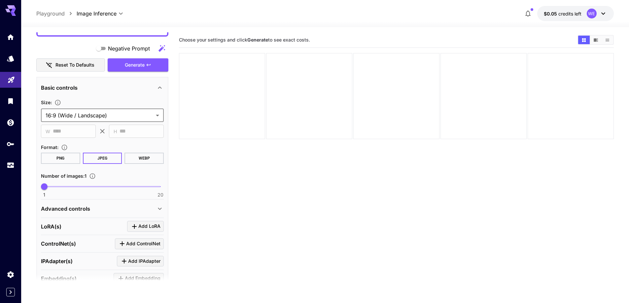
scroll to position [374, 0]
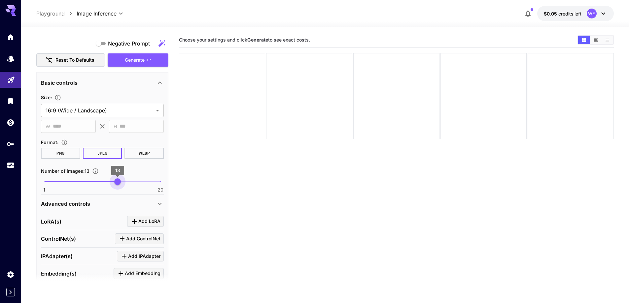
type input "**"
drag, startPoint x: 104, startPoint y: 184, endPoint x: 123, endPoint y: 188, distance: 19.7
click at [123, 187] on span "1 20 14" at bounding box center [102, 182] width 116 height 10
click at [110, 199] on div "Advanced controls" at bounding box center [102, 204] width 123 height 16
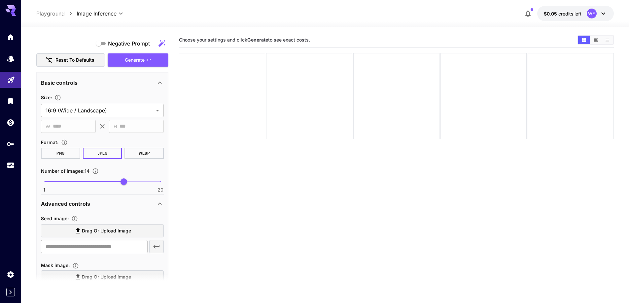
click at [141, 232] on label "Drag or upload image" at bounding box center [102, 231] width 123 height 14
click at [0, 0] on input "Drag or upload image" at bounding box center [0, 0] width 0 height 0
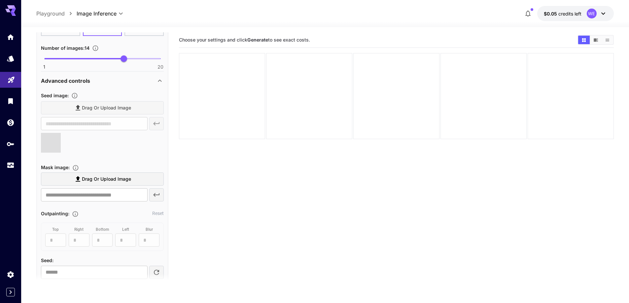
scroll to position [539, 0]
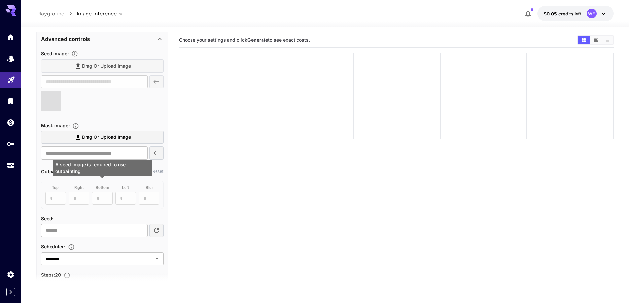
type input "**********"
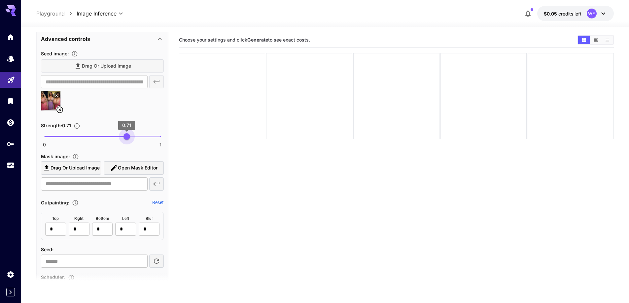
type input "****"
drag, startPoint x: 130, startPoint y: 138, endPoint x: 124, endPoint y: 138, distance: 6.0
click at [124, 138] on span "0 1 0.69" at bounding box center [102, 137] width 116 height 10
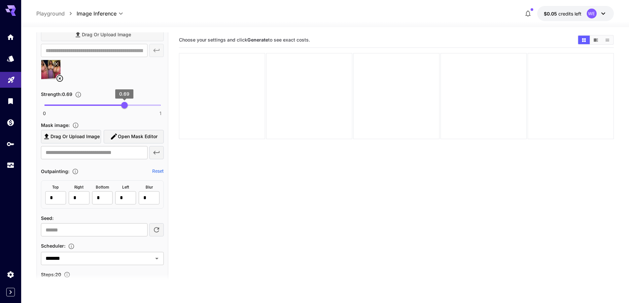
scroll to position [671, 0]
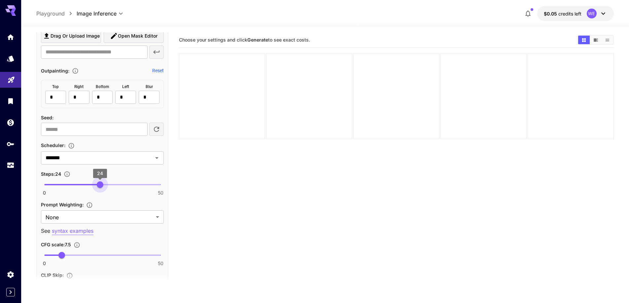
click at [101, 184] on span "0 50 24" at bounding box center [102, 185] width 116 height 10
type input "**"
click at [104, 183] on span "26" at bounding box center [104, 184] width 7 height 7
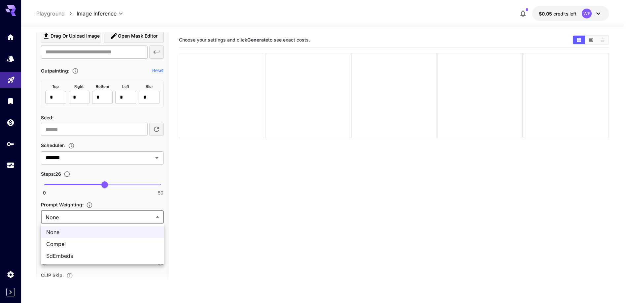
click at [89, 216] on body "**********" at bounding box center [314, 177] width 629 height 355
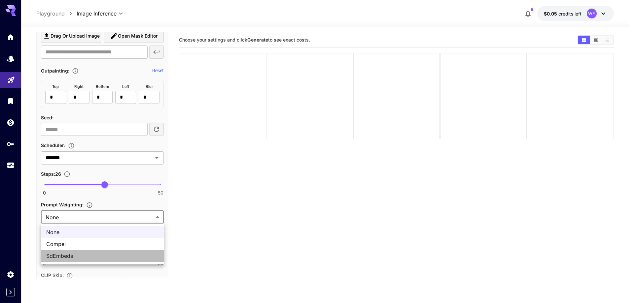
click at [72, 254] on span "SdEmbeds" at bounding box center [102, 256] width 112 height 8
type input "********"
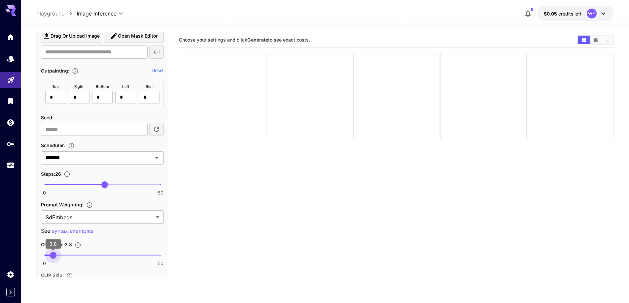
type input "***"
drag, startPoint x: 62, startPoint y: 255, endPoint x: 53, endPoint y: 259, distance: 9.7
click at [53, 259] on span "3.7" at bounding box center [52, 255] width 7 height 7
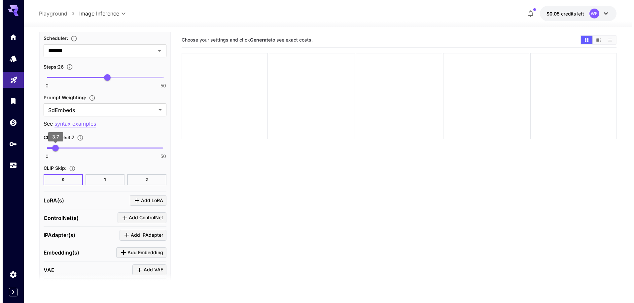
scroll to position [821, 0]
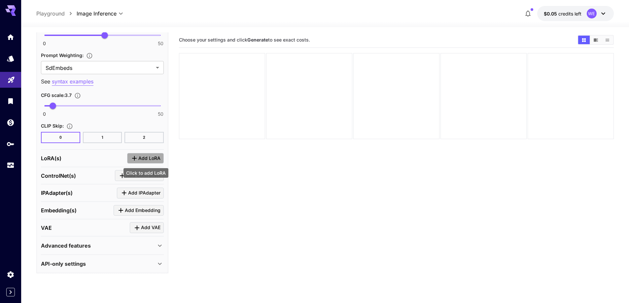
click at [144, 155] on span "Add LoRA" at bounding box center [149, 158] width 22 height 8
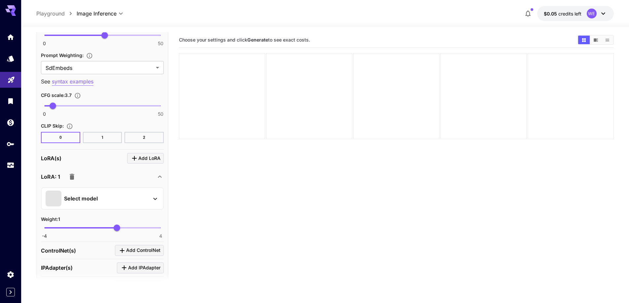
click at [138, 201] on div "Select model" at bounding box center [97, 199] width 103 height 16
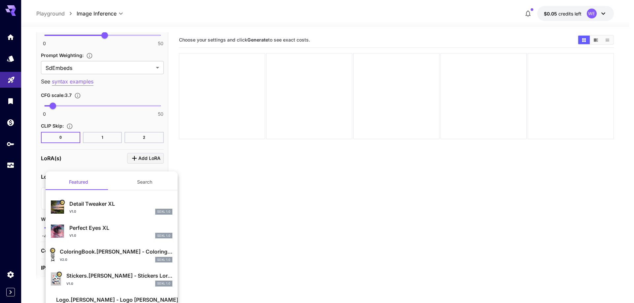
click at [145, 185] on button "Search" at bounding box center [145, 182] width 66 height 16
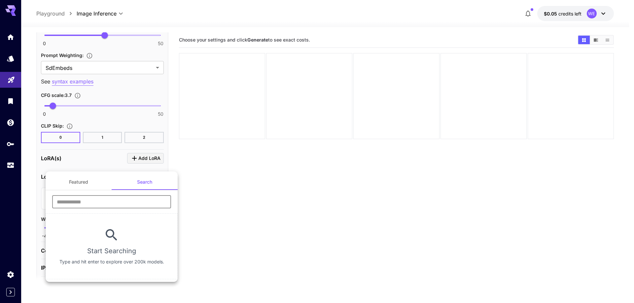
click at [132, 207] on input "text" at bounding box center [111, 201] width 119 height 13
type input "****"
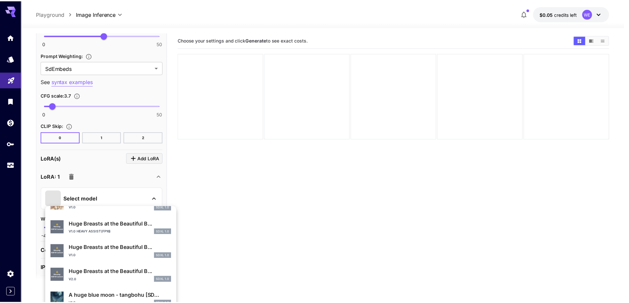
scroll to position [165, 0]
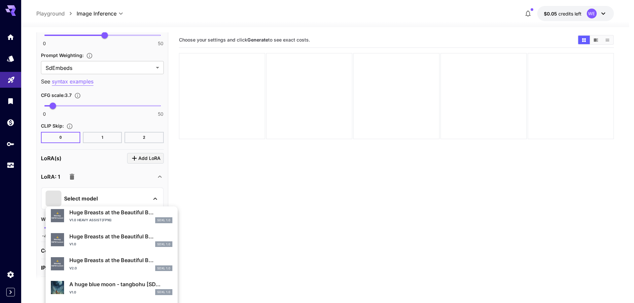
click at [118, 272] on div "⚠️ Warning: NSFW Content Huge Breasts at the Beautiful B... v2.0 SDXL 1.0" at bounding box center [111, 264] width 121 height 20
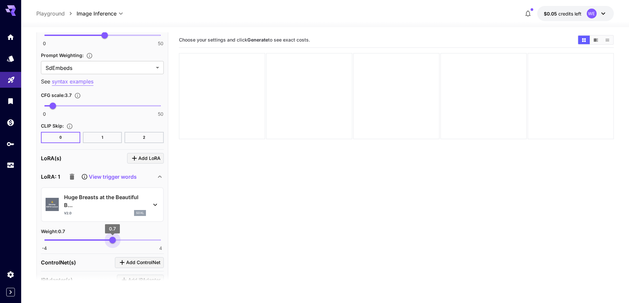
type input "****"
click at [110, 240] on span "0.54" at bounding box center [110, 240] width 7 height 7
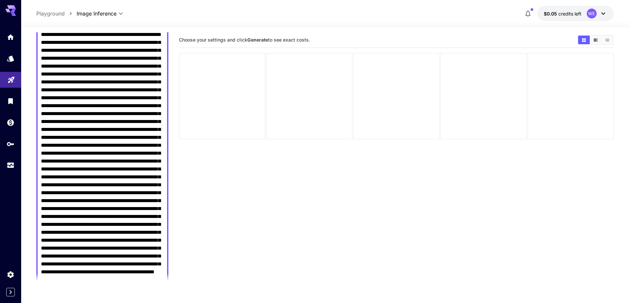
scroll to position [260, 0]
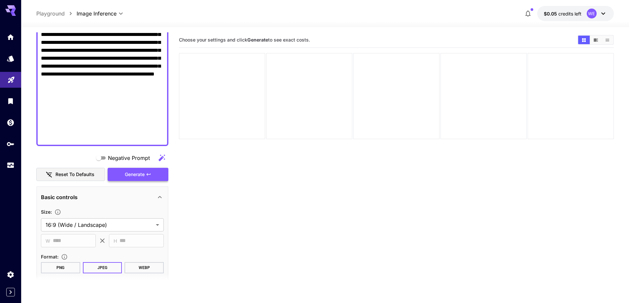
click at [138, 181] on button "Generate" at bounding box center [138, 175] width 61 height 14
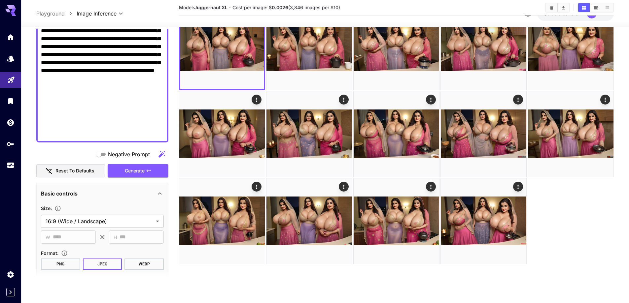
scroll to position [52, 0]
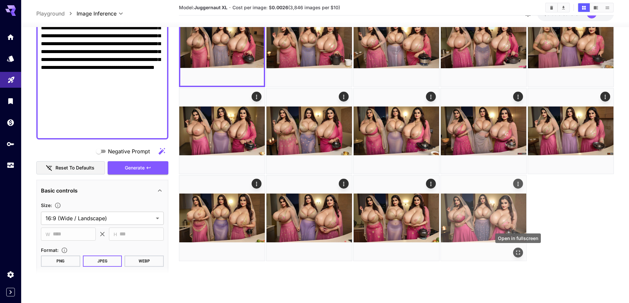
click at [518, 251] on icon "Open in fullscreen" at bounding box center [517, 252] width 7 height 7
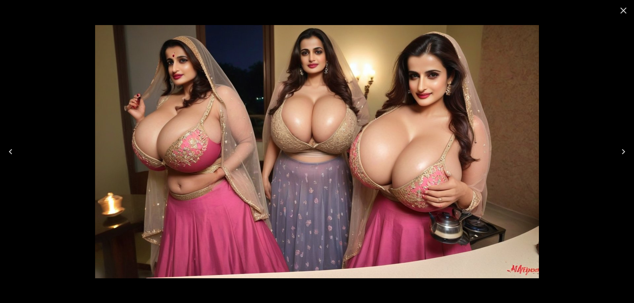
click at [622, 13] on icon "Close" at bounding box center [623, 10] width 11 height 11
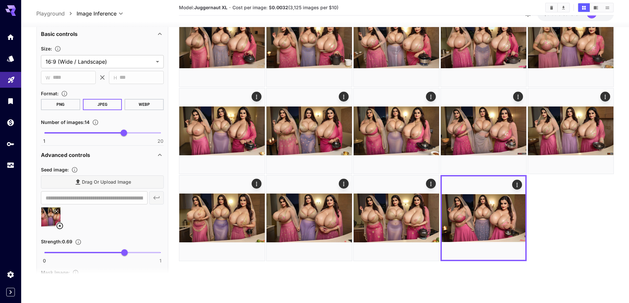
scroll to position [425, 0]
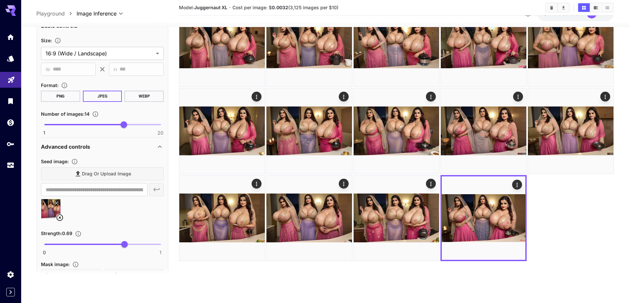
click at [60, 219] on icon at bounding box center [60, 218] width 8 height 8
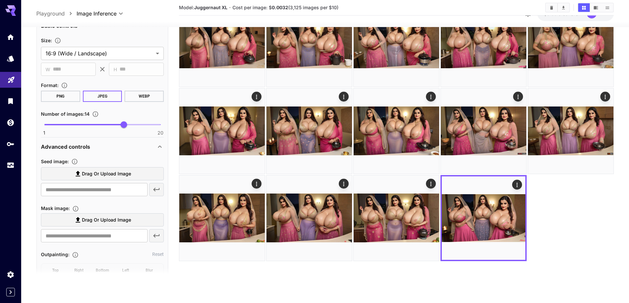
click at [108, 172] on span "Drag or upload image" at bounding box center [106, 174] width 49 height 8
click at [0, 0] on input "Drag or upload image" at bounding box center [0, 0] width 0 height 0
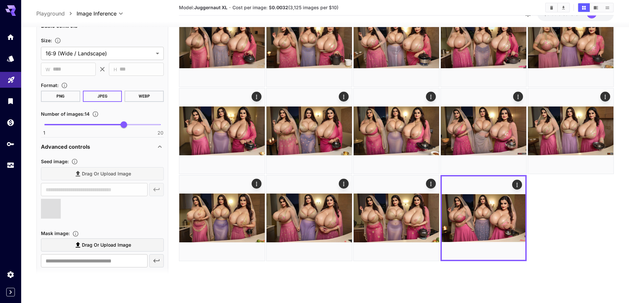
type input "**********"
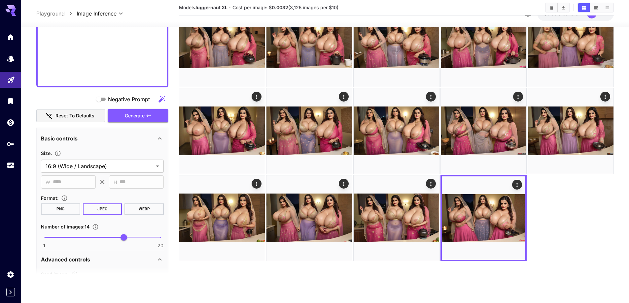
scroll to position [293, 0]
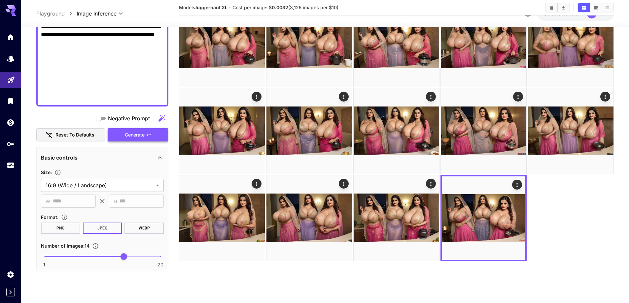
click at [138, 139] on span "Generate" at bounding box center [135, 135] width 20 height 8
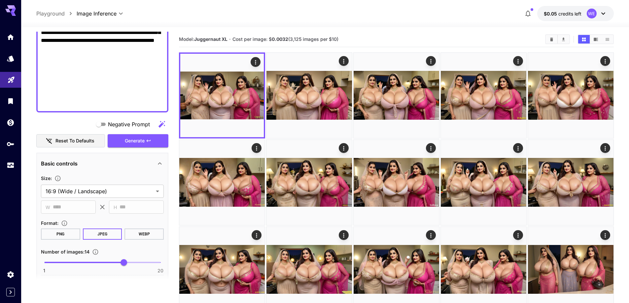
scroll to position [0, 0]
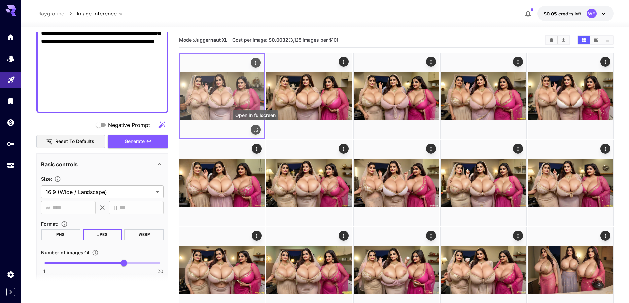
click at [255, 130] on icon "Open in fullscreen" at bounding box center [255, 129] width 7 height 7
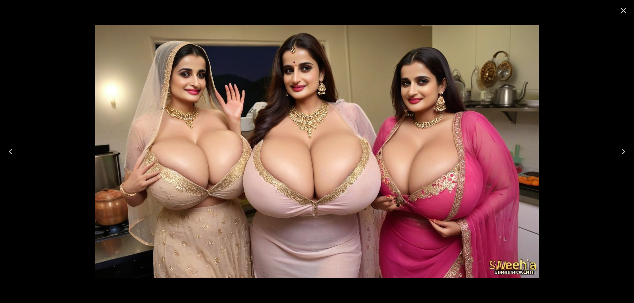
click at [620, 153] on icon "Next" at bounding box center [623, 152] width 11 height 11
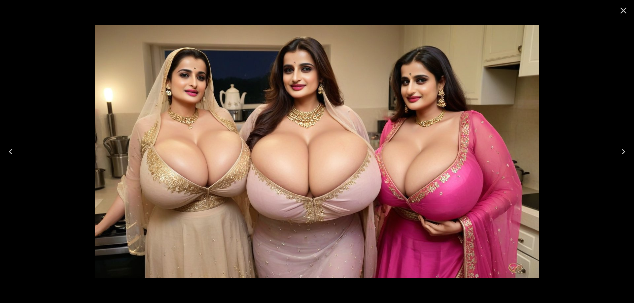
click at [620, 153] on icon "Next" at bounding box center [623, 152] width 11 height 11
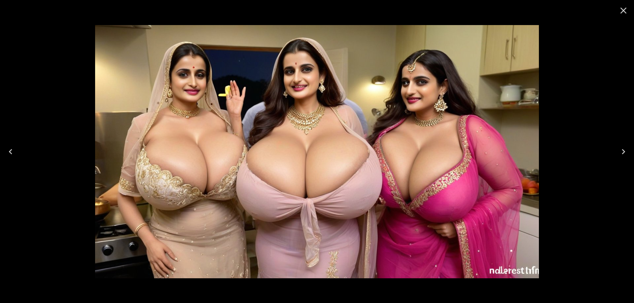
click at [620, 153] on icon "Next" at bounding box center [623, 152] width 11 height 11
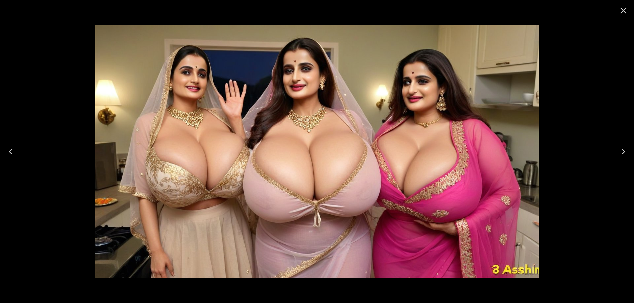
click at [620, 153] on icon "Next" at bounding box center [623, 152] width 11 height 11
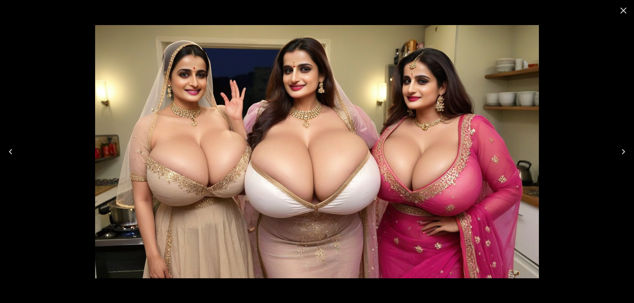
click at [620, 153] on icon "Next" at bounding box center [623, 152] width 11 height 11
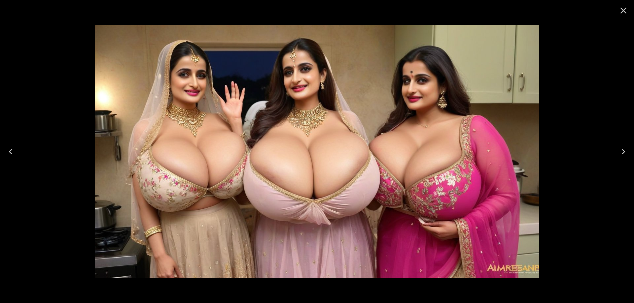
click at [620, 153] on icon "Next" at bounding box center [623, 152] width 11 height 11
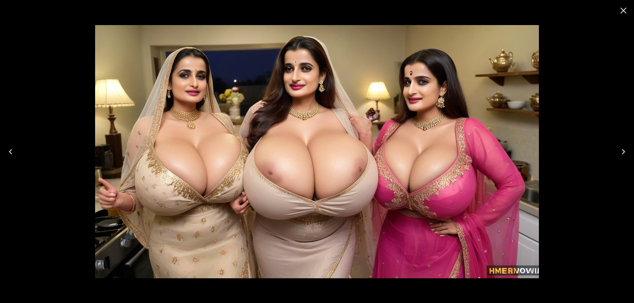
click at [620, 153] on icon "Next" at bounding box center [623, 152] width 11 height 11
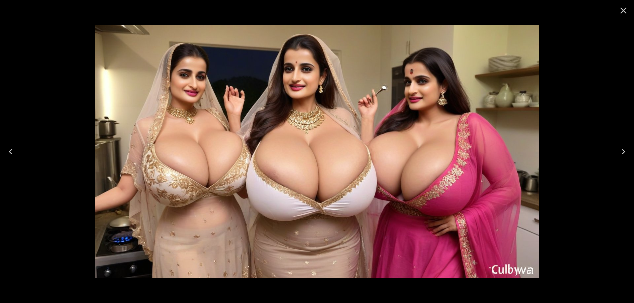
click at [620, 153] on icon "Next" at bounding box center [623, 152] width 11 height 11
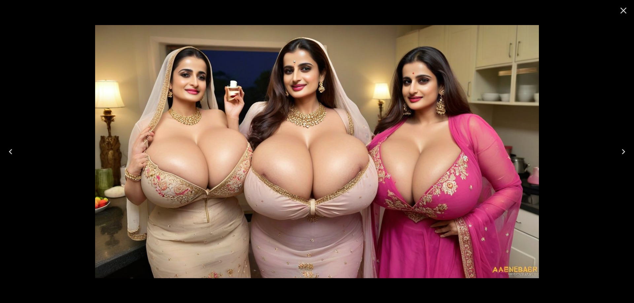
click at [620, 153] on icon "Next" at bounding box center [623, 152] width 11 height 11
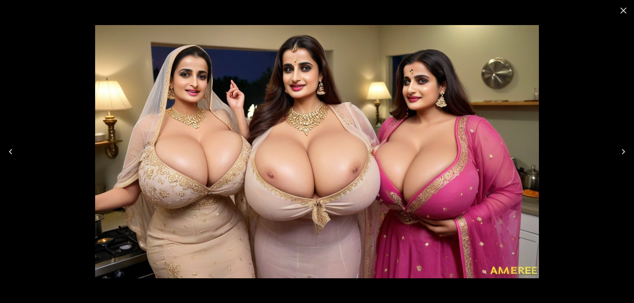
click at [620, 153] on icon "Next" at bounding box center [623, 152] width 11 height 11
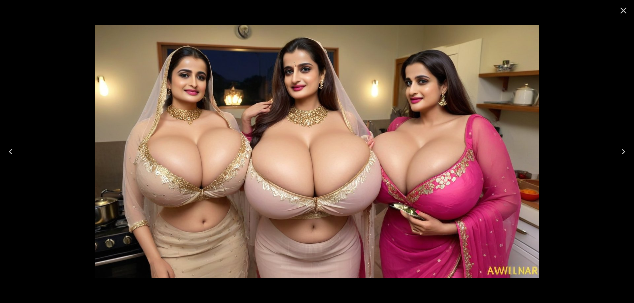
click at [619, 13] on icon "Close" at bounding box center [623, 10] width 11 height 11
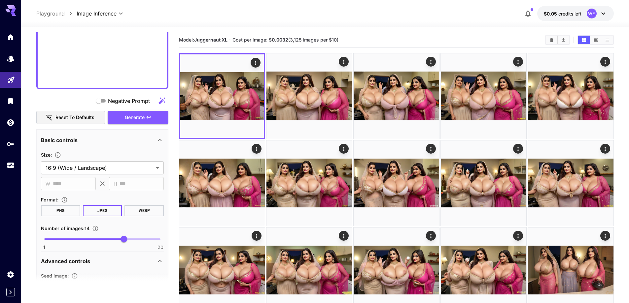
scroll to position [425, 0]
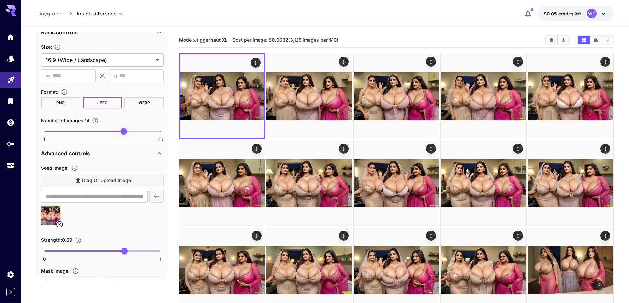
click at [60, 223] on icon at bounding box center [60, 224] width 8 height 8
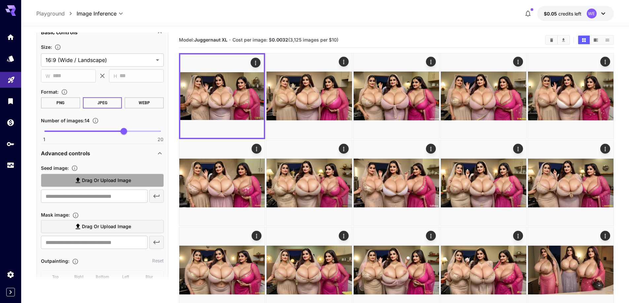
click at [121, 184] on span "Drag or upload image" at bounding box center [106, 181] width 49 height 8
click at [0, 0] on input "Drag or upload image" at bounding box center [0, 0] width 0 height 0
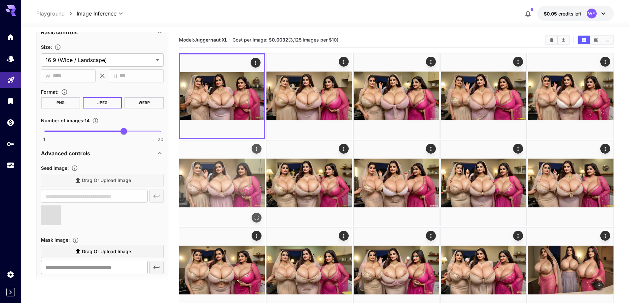
type input "**********"
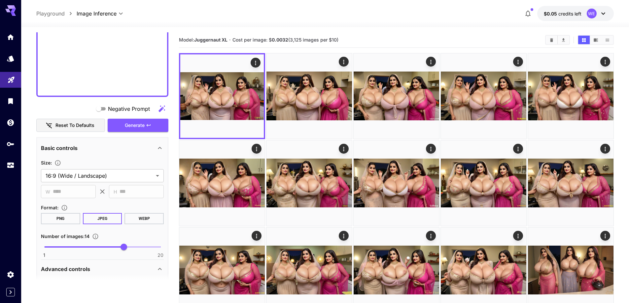
scroll to position [293, 0]
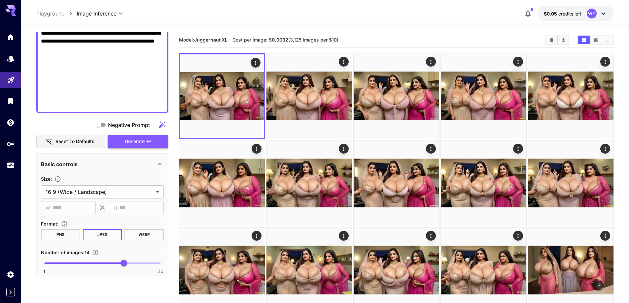
click at [134, 146] on button "Generate" at bounding box center [138, 142] width 61 height 14
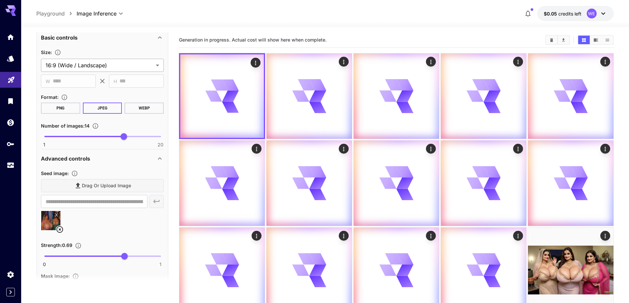
scroll to position [458, 0]
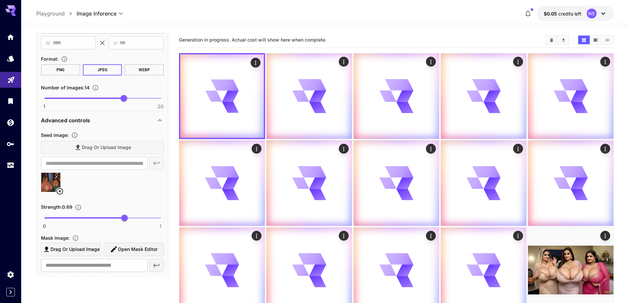
click at [61, 191] on icon at bounding box center [60, 191] width 8 height 8
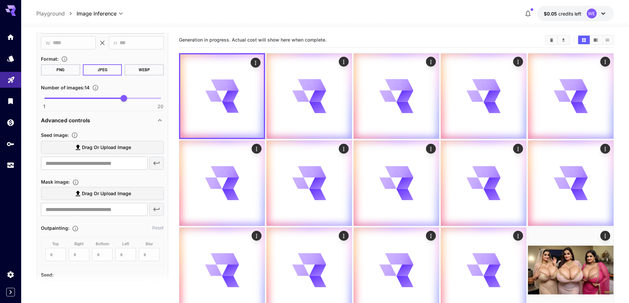
click at [122, 150] on span "Drag or upload image" at bounding box center [106, 148] width 49 height 8
click at [0, 0] on input "Drag or upload image" at bounding box center [0, 0] width 0 height 0
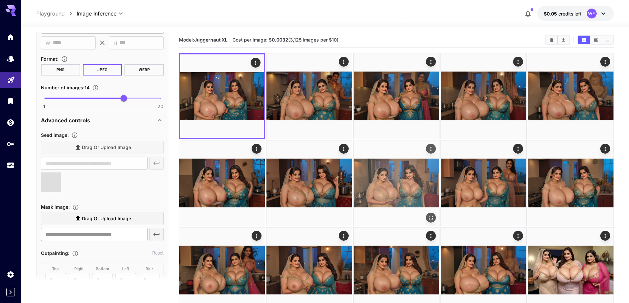
type input "**********"
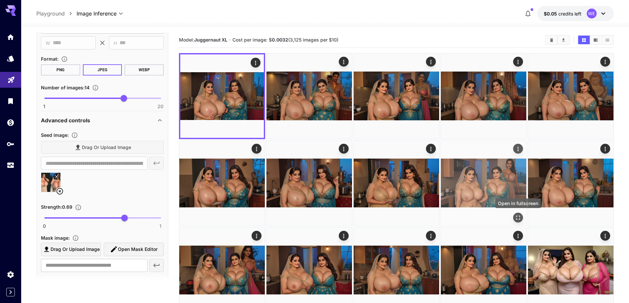
click at [513, 214] on div "Open in fullscreen" at bounding box center [518, 218] width 10 height 10
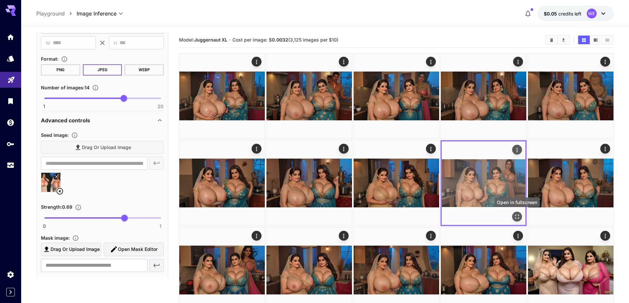
click at [516, 218] on icon "Open in fullscreen" at bounding box center [516, 217] width 7 height 7
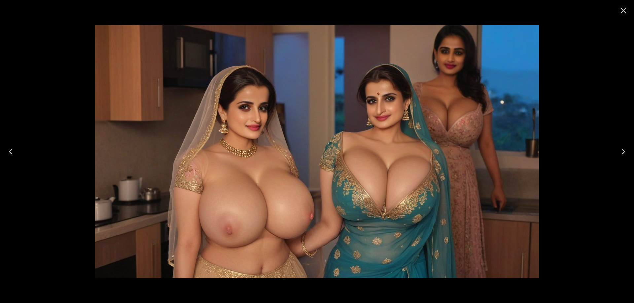
click at [12, 151] on icon "Previous" at bounding box center [10, 152] width 11 height 11
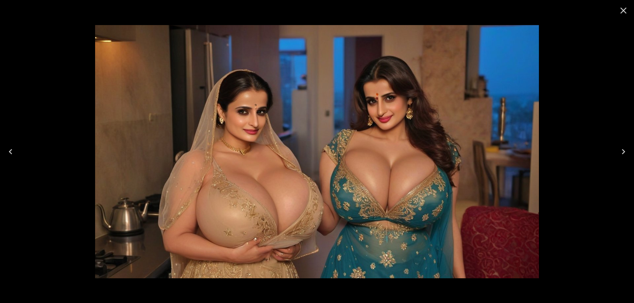
click at [12, 151] on icon "Previous" at bounding box center [10, 152] width 11 height 11
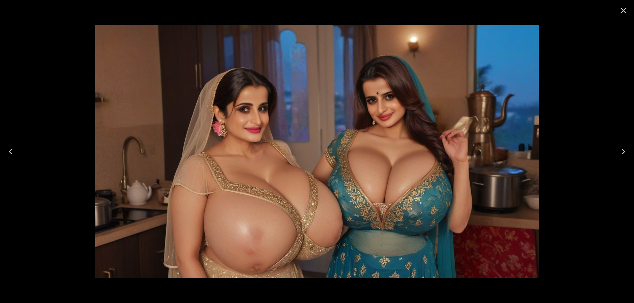
click at [12, 151] on icon "Previous" at bounding box center [10, 152] width 11 height 11
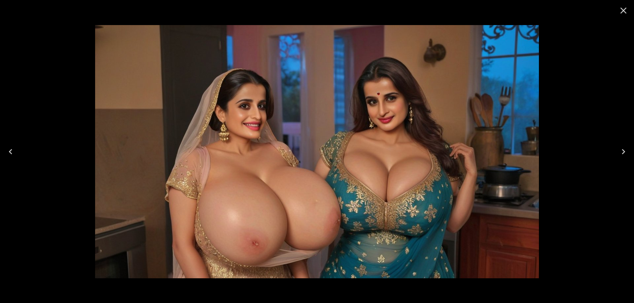
click at [12, 151] on icon "Previous" at bounding box center [10, 152] width 11 height 11
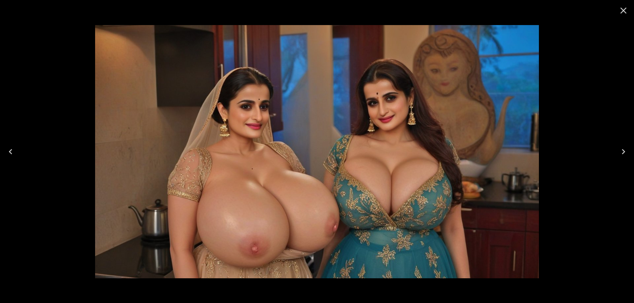
click at [12, 151] on icon "Previous" at bounding box center [10, 152] width 11 height 11
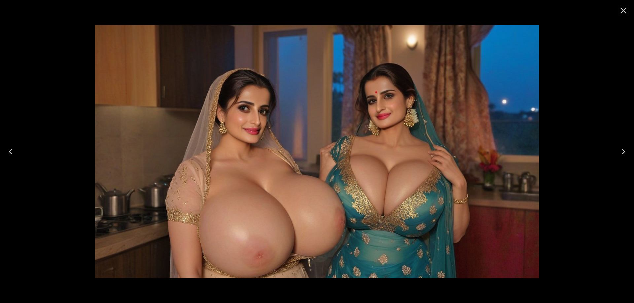
click at [12, 151] on icon "Previous" at bounding box center [10, 152] width 11 height 11
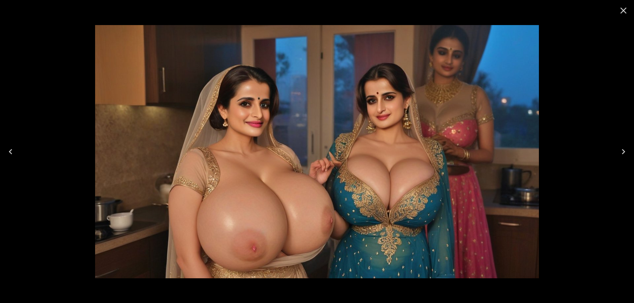
click at [12, 151] on icon "Previous" at bounding box center [10, 152] width 11 height 11
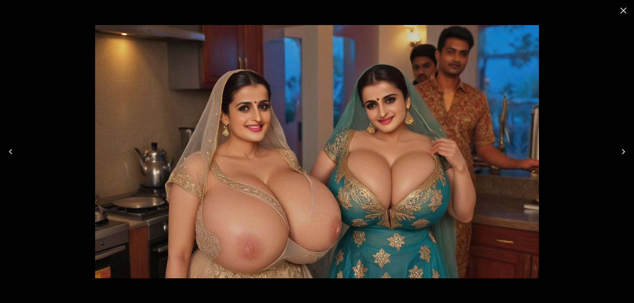
click at [12, 151] on icon "Previous" at bounding box center [10, 152] width 11 height 11
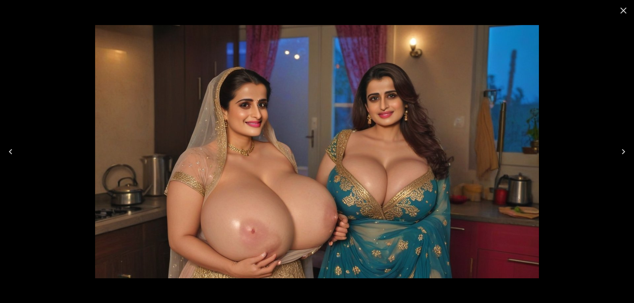
click at [12, 151] on icon "Previous" at bounding box center [10, 152] width 11 height 11
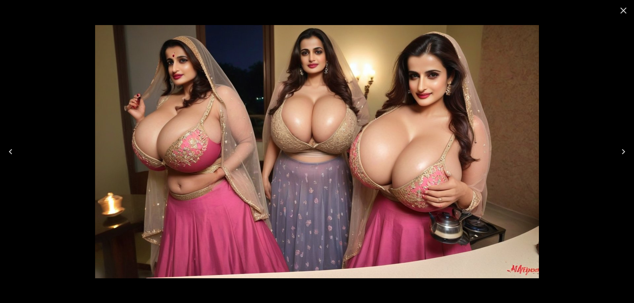
click at [12, 151] on icon "Previous" at bounding box center [10, 152] width 11 height 11
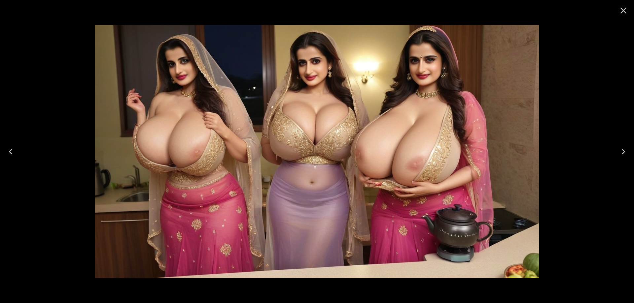
click at [623, 12] on icon "Close" at bounding box center [623, 10] width 11 height 11
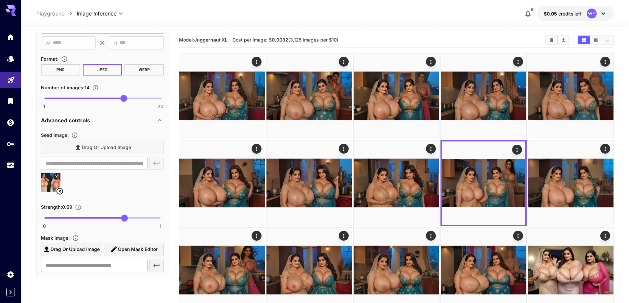
scroll to position [359, 0]
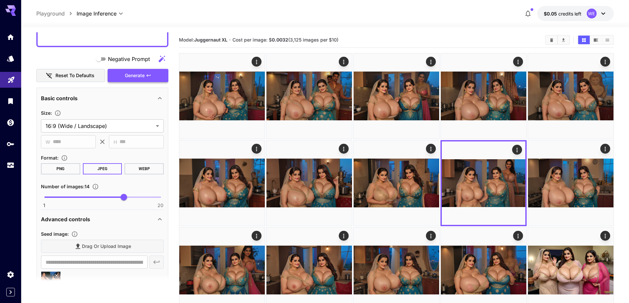
click at [113, 75] on button "Generate" at bounding box center [138, 76] width 61 height 14
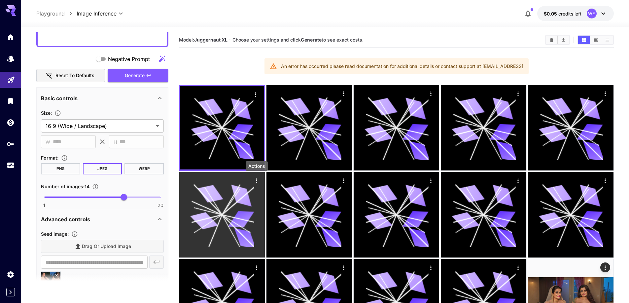
scroll to position [132, 0]
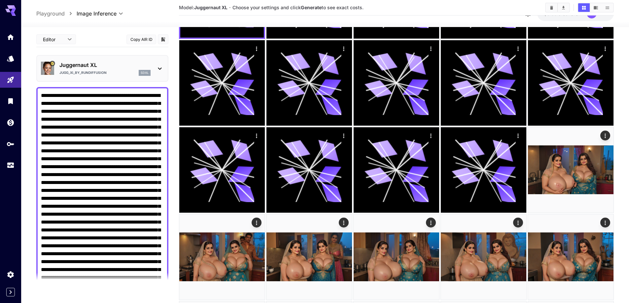
scroll to position [359, 0]
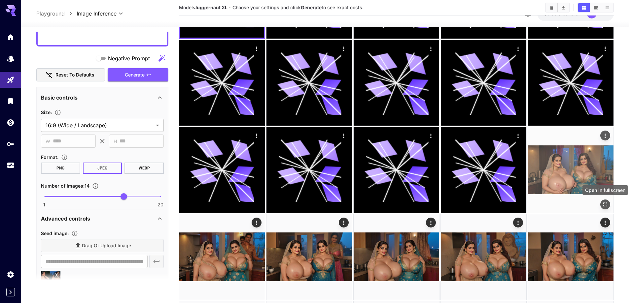
click at [601, 203] on button "Open in fullscreen" at bounding box center [605, 205] width 10 height 10
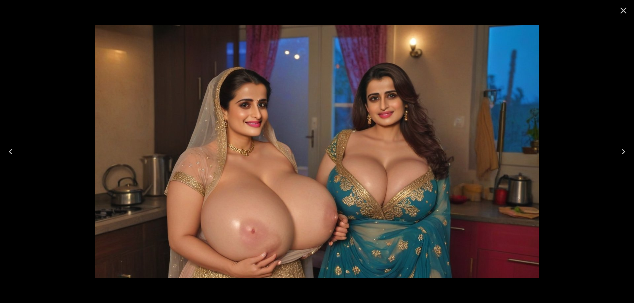
click at [625, 153] on icon "Next" at bounding box center [623, 152] width 11 height 11
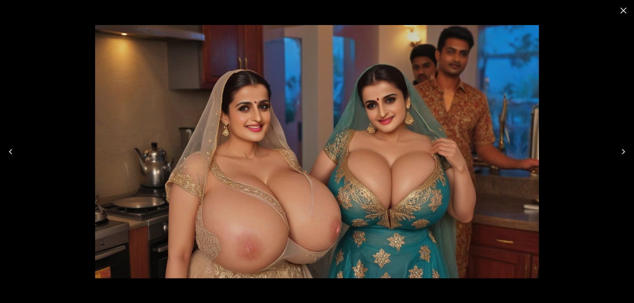
click at [625, 153] on icon "Next" at bounding box center [623, 152] width 11 height 11
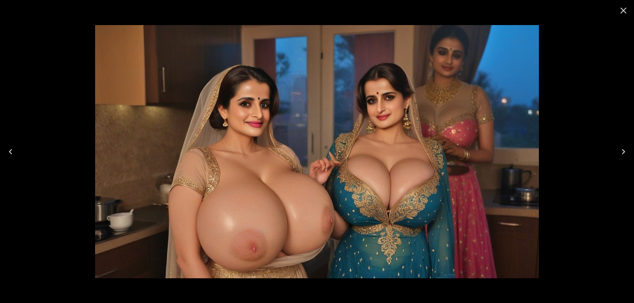
click at [363, 286] on div at bounding box center [317, 151] width 634 height 303
click at [620, 144] on button "Next" at bounding box center [622, 152] width 21 height 26
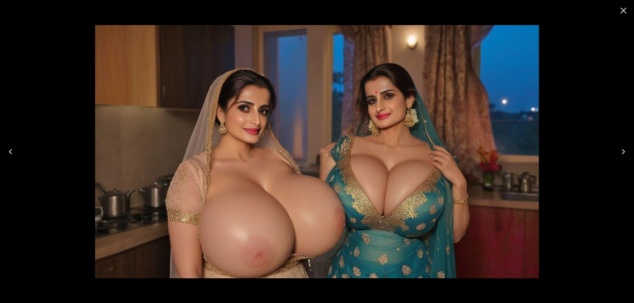
click at [620, 144] on button "Next" at bounding box center [622, 152] width 21 height 26
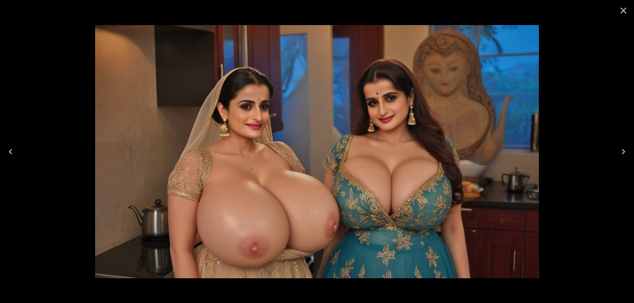
click at [620, 144] on button "Next" at bounding box center [622, 152] width 21 height 26
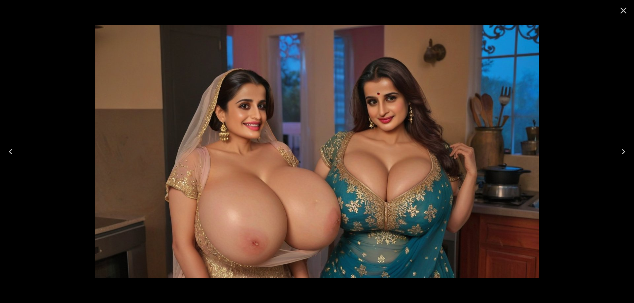
click at [620, 144] on button "Next" at bounding box center [622, 152] width 21 height 26
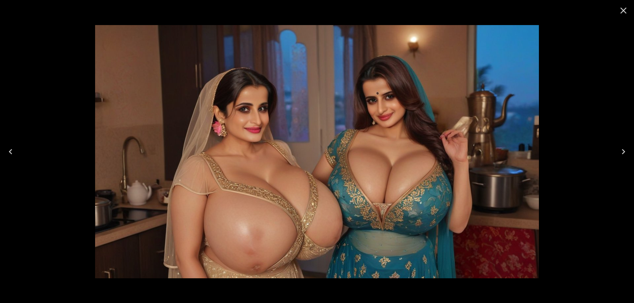
click at [622, 152] on icon "Next" at bounding box center [623, 152] width 11 height 11
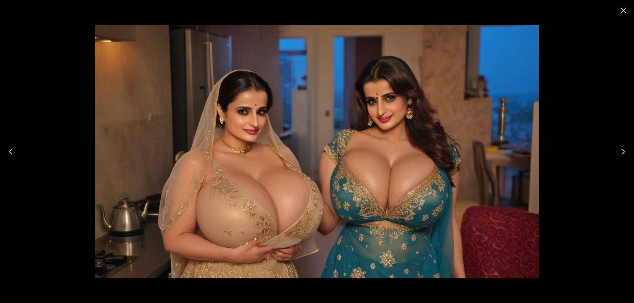
click at [614, 155] on button "Next" at bounding box center [622, 152] width 21 height 26
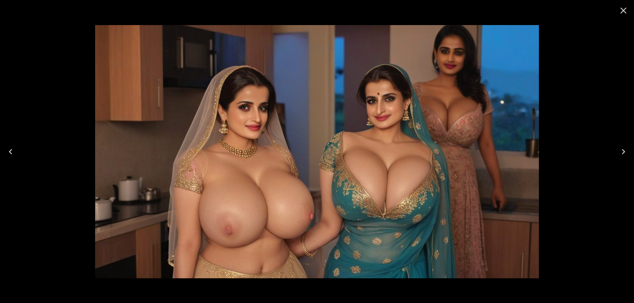
click at [615, 155] on button "Next" at bounding box center [622, 152] width 21 height 26
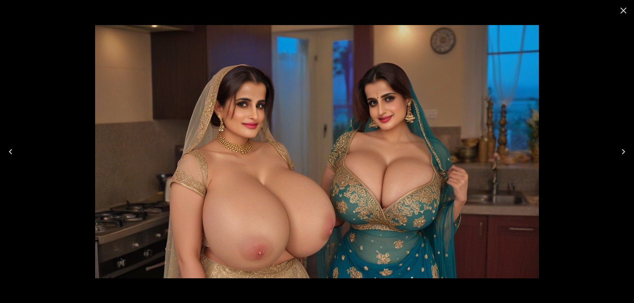
click at [617, 148] on button "Next" at bounding box center [622, 152] width 21 height 26
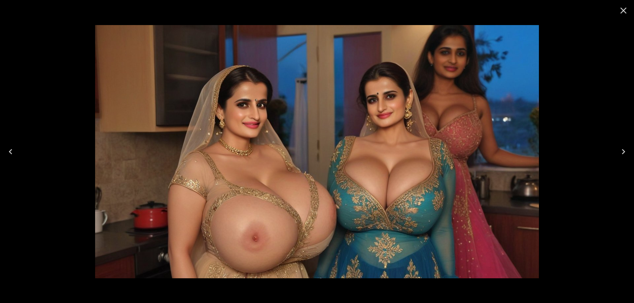
click at [618, 148] on icon "Next" at bounding box center [623, 152] width 11 height 11
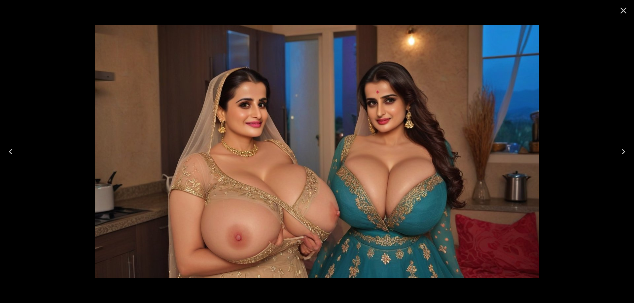
click at [618, 148] on icon "Next" at bounding box center [623, 152] width 11 height 11
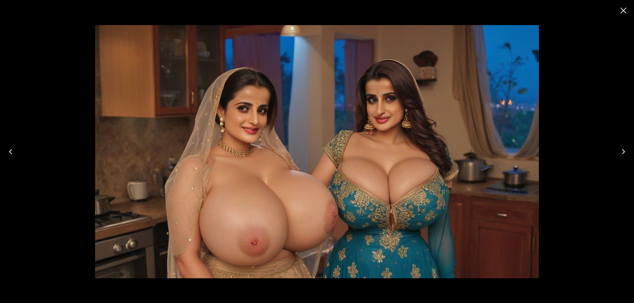
click at [618, 148] on icon "Next" at bounding box center [623, 152] width 11 height 11
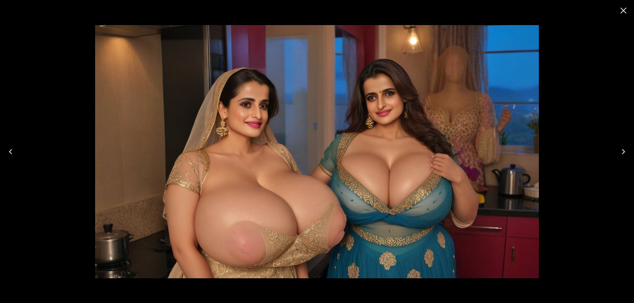
click at [618, 148] on icon "Next" at bounding box center [623, 152] width 11 height 11
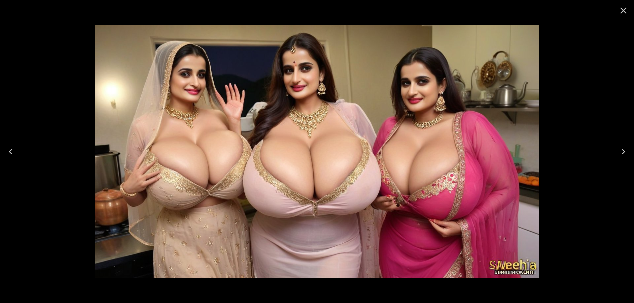
click at [613, 156] on button "Next" at bounding box center [622, 152] width 21 height 26
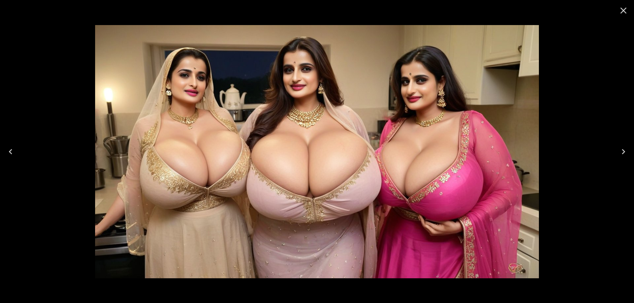
click at [621, 150] on icon "Next" at bounding box center [623, 152] width 11 height 11
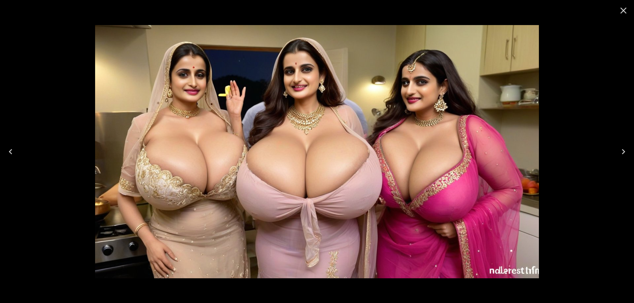
click at [623, 159] on button "Next" at bounding box center [622, 152] width 21 height 26
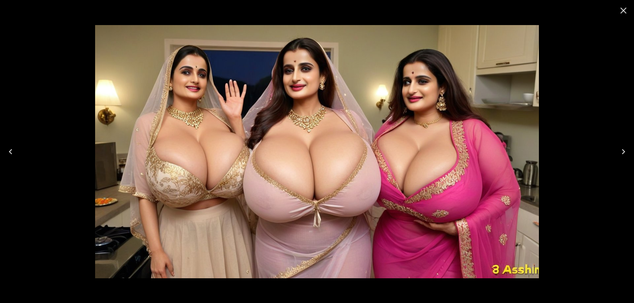
click at [623, 159] on button "Next" at bounding box center [622, 152] width 21 height 26
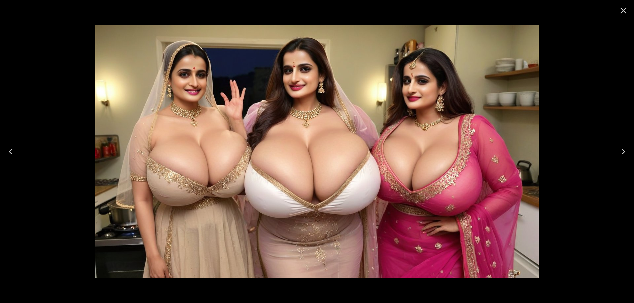
click at [620, 157] on icon "Next" at bounding box center [623, 152] width 11 height 11
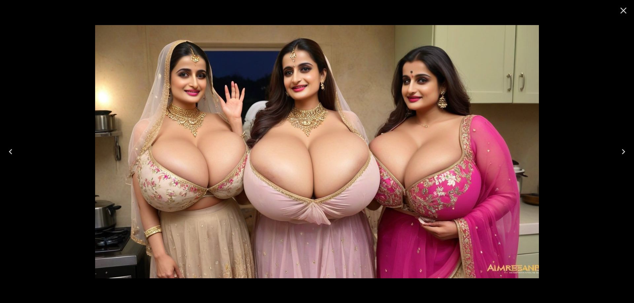
click at [620, 156] on icon "Next" at bounding box center [623, 152] width 11 height 11
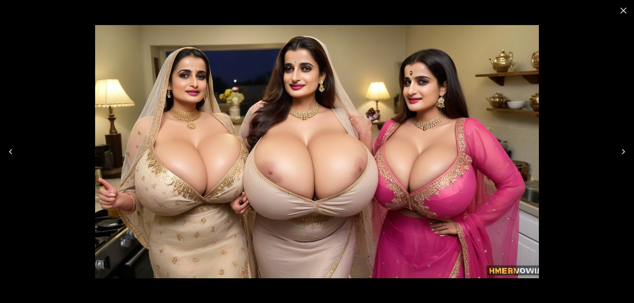
click at [625, 151] on icon "Next" at bounding box center [623, 152] width 11 height 11
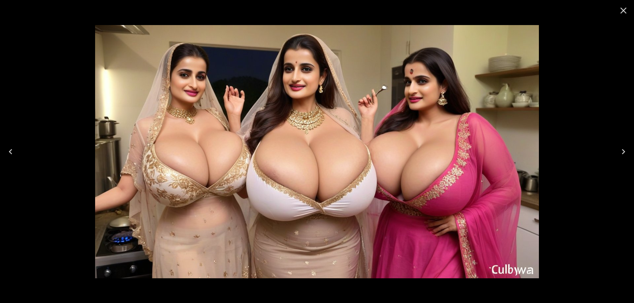
click at [625, 151] on icon "Next" at bounding box center [623, 152] width 11 height 11
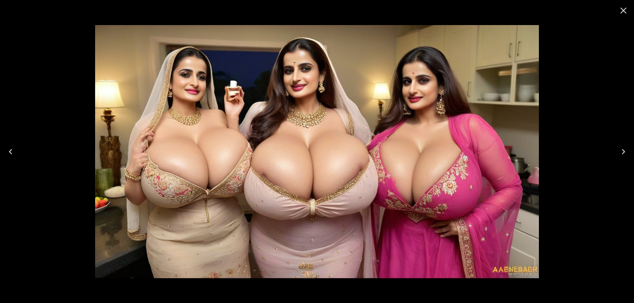
click at [624, 152] on icon "Next" at bounding box center [623, 152] width 11 height 11
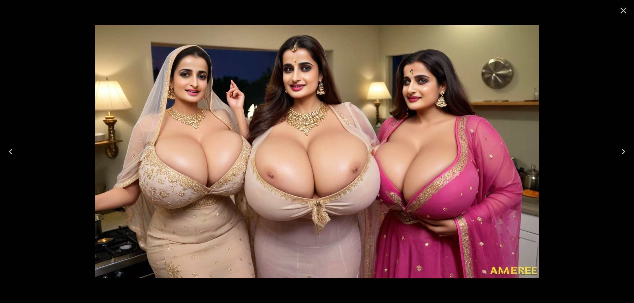
click at [624, 152] on icon "Next" at bounding box center [623, 152] width 11 height 11
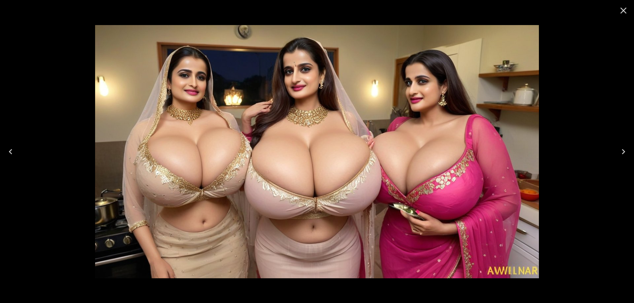
click at [623, 161] on button "Next" at bounding box center [622, 152] width 21 height 26
click at [625, 154] on icon "Next" at bounding box center [623, 152] width 11 height 11
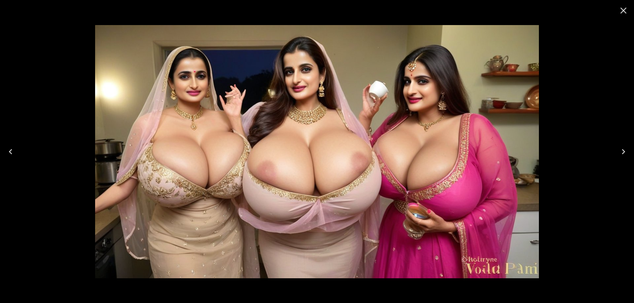
click at [625, 154] on icon "Next" at bounding box center [623, 152] width 11 height 11
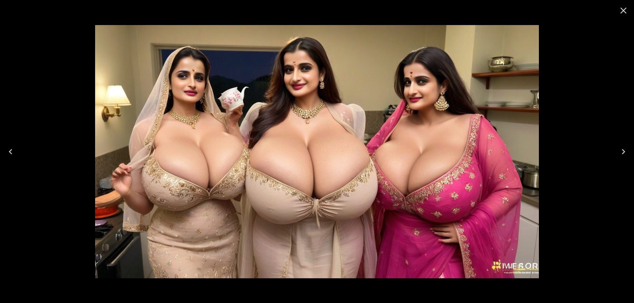
click at [625, 154] on icon "Next" at bounding box center [623, 152] width 11 height 11
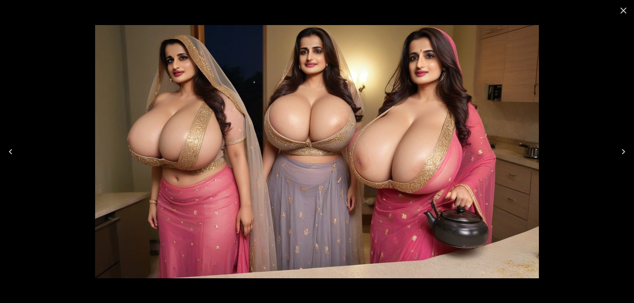
click at [622, 156] on icon "Next" at bounding box center [623, 152] width 11 height 11
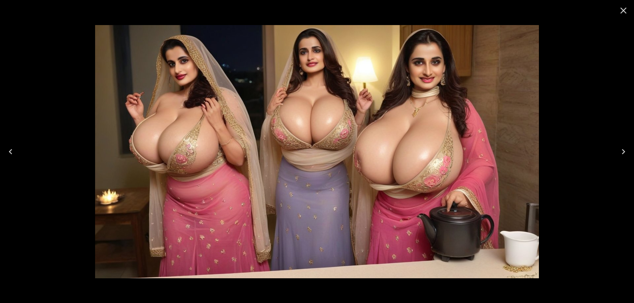
click at [614, 153] on button "Next" at bounding box center [622, 152] width 21 height 26
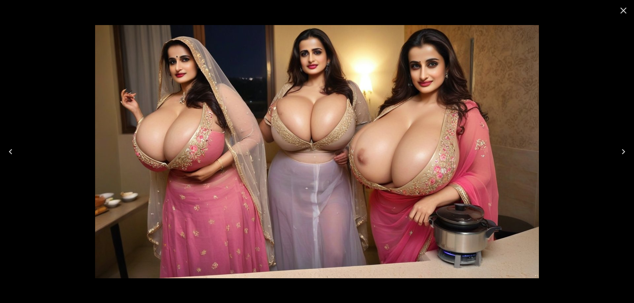
click at [626, 155] on icon "Next" at bounding box center [623, 152] width 11 height 11
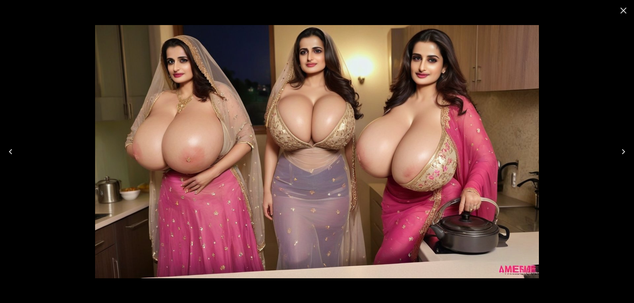
click at [613, 155] on button "Next" at bounding box center [622, 152] width 21 height 26
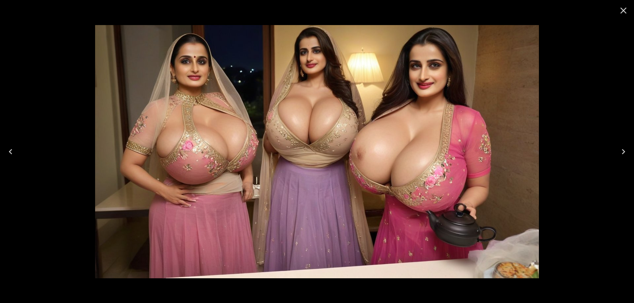
click at [613, 155] on button "Next" at bounding box center [622, 152] width 21 height 26
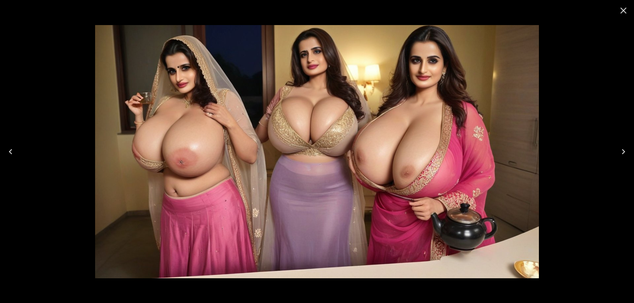
click at [613, 155] on button "Next" at bounding box center [622, 152] width 21 height 26
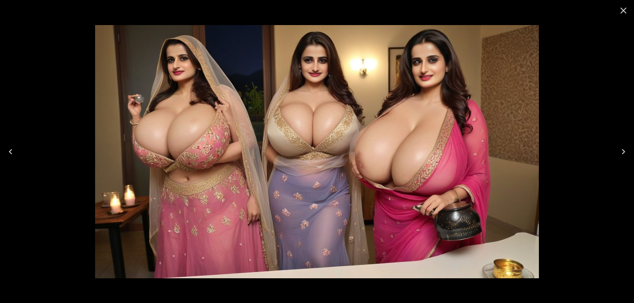
click at [617, 155] on button "Next" at bounding box center [622, 152] width 21 height 26
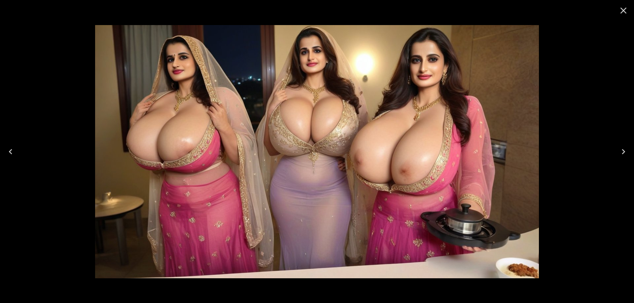
click at [617, 155] on button "Next" at bounding box center [622, 152] width 21 height 26
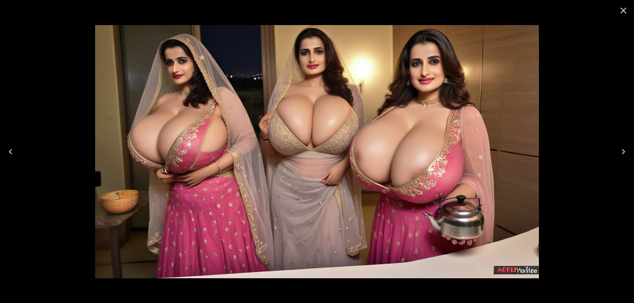
click at [617, 155] on button "Next" at bounding box center [622, 152] width 21 height 26
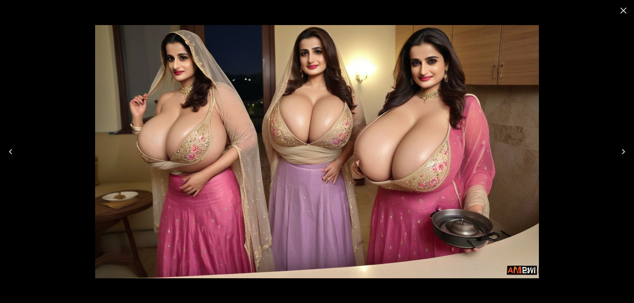
click at [617, 155] on button "Next" at bounding box center [622, 152] width 21 height 26
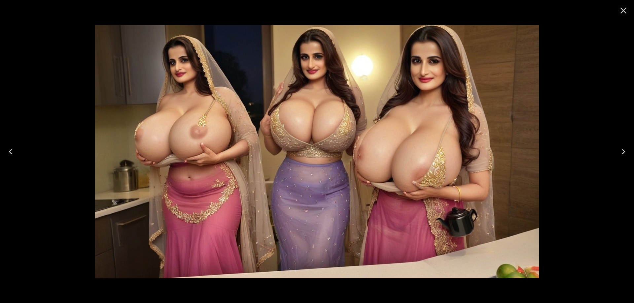
click at [617, 155] on button "Next" at bounding box center [622, 152] width 21 height 26
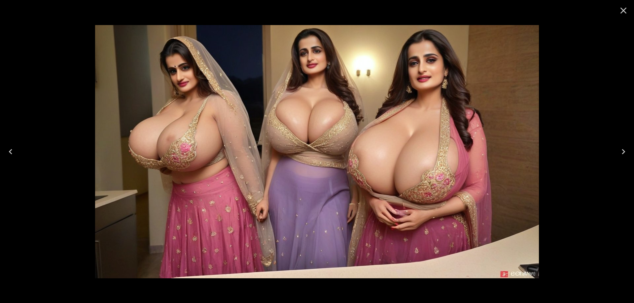
click at [624, 153] on icon "Next" at bounding box center [623, 152] width 11 height 11
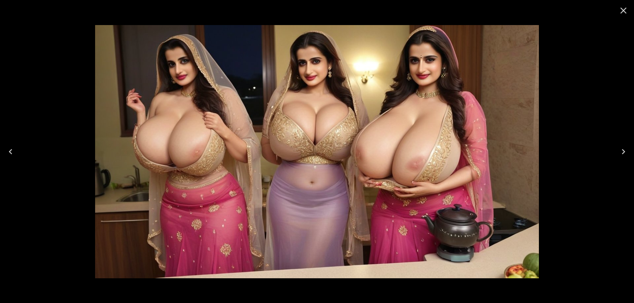
drag, startPoint x: 411, startPoint y: 150, endPoint x: 624, endPoint y: 156, distance: 212.9
click at [624, 156] on icon "Next" at bounding box center [623, 152] width 11 height 11
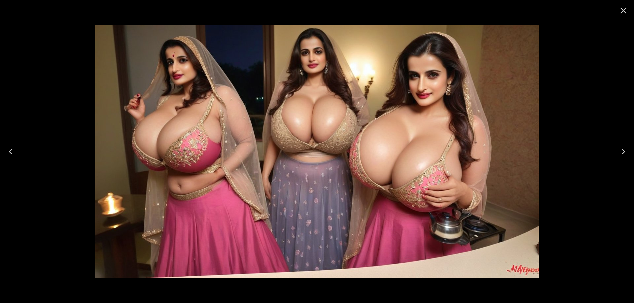
click at [624, 156] on icon "Next" at bounding box center [623, 152] width 11 height 11
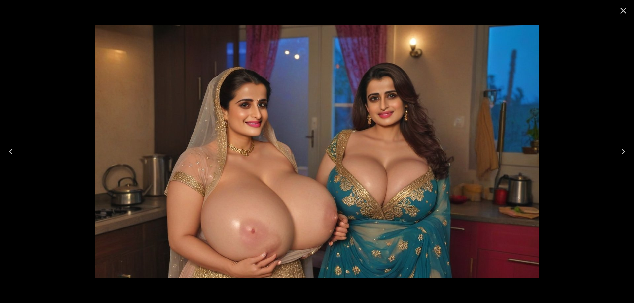
click at [618, 11] on icon "Close" at bounding box center [623, 10] width 11 height 11
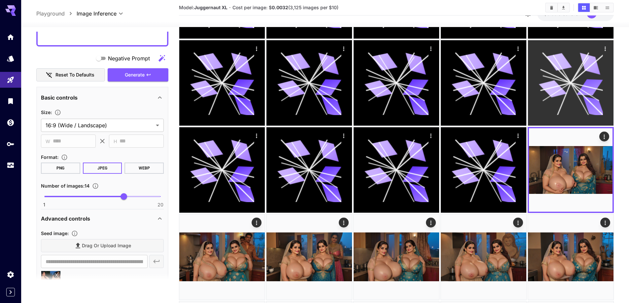
scroll to position [0, 0]
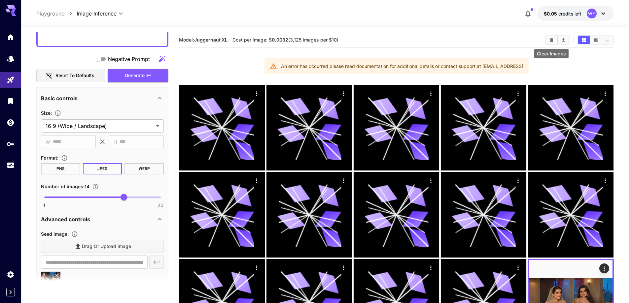
click at [554, 41] on button "Clear Images" at bounding box center [551, 40] width 12 height 9
